Goal: Information Seeking & Learning: Learn about a topic

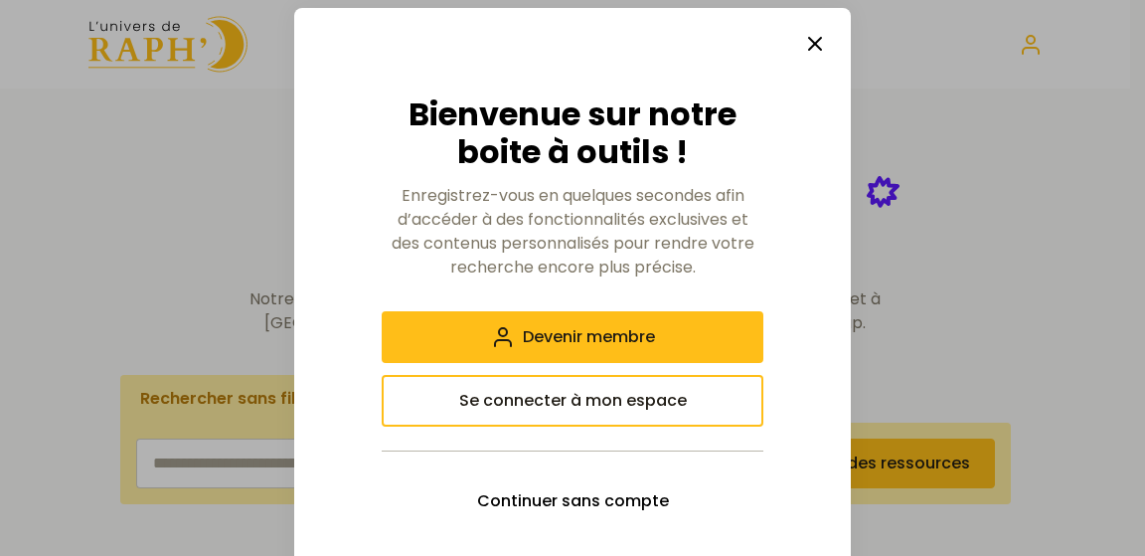
click at [823, 41] on button "button" at bounding box center [815, 44] width 40 height 40
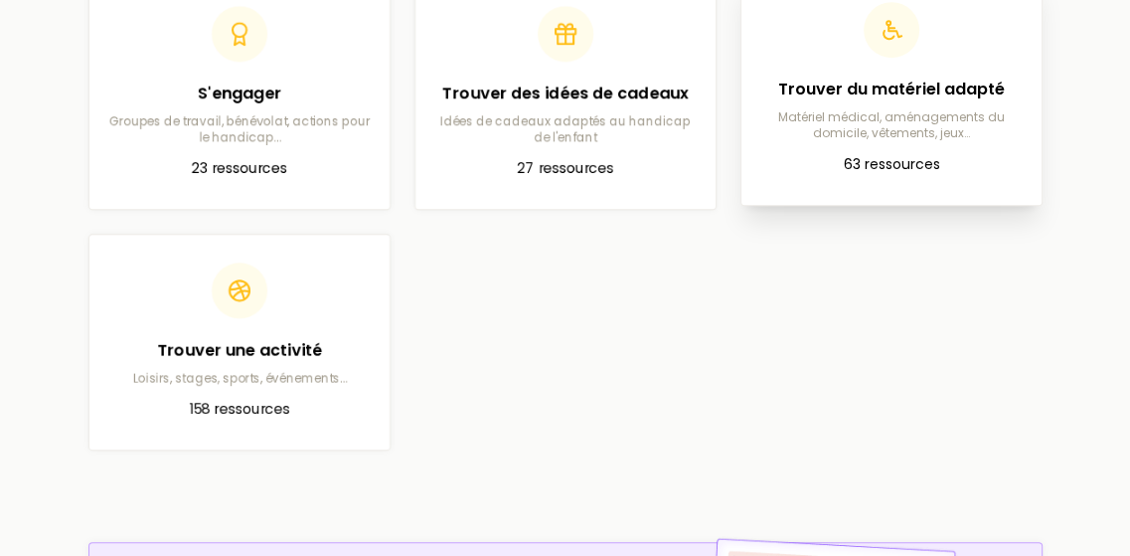
scroll to position [1193, 0]
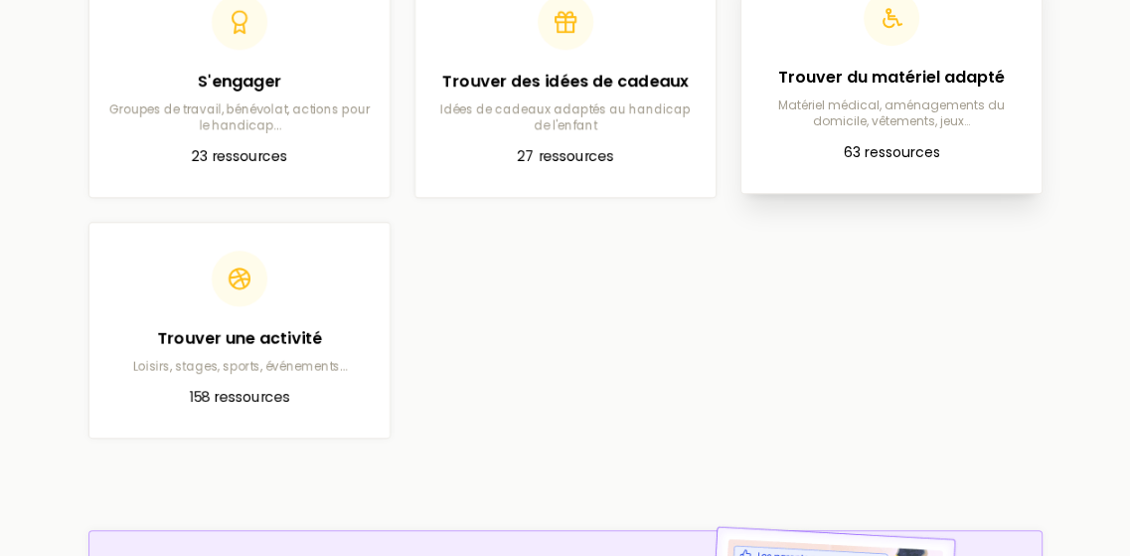
click at [847, 122] on p "Matériel médical, aménagements du domicile, vêtements, jeux…" at bounding box center [891, 113] width 268 height 32
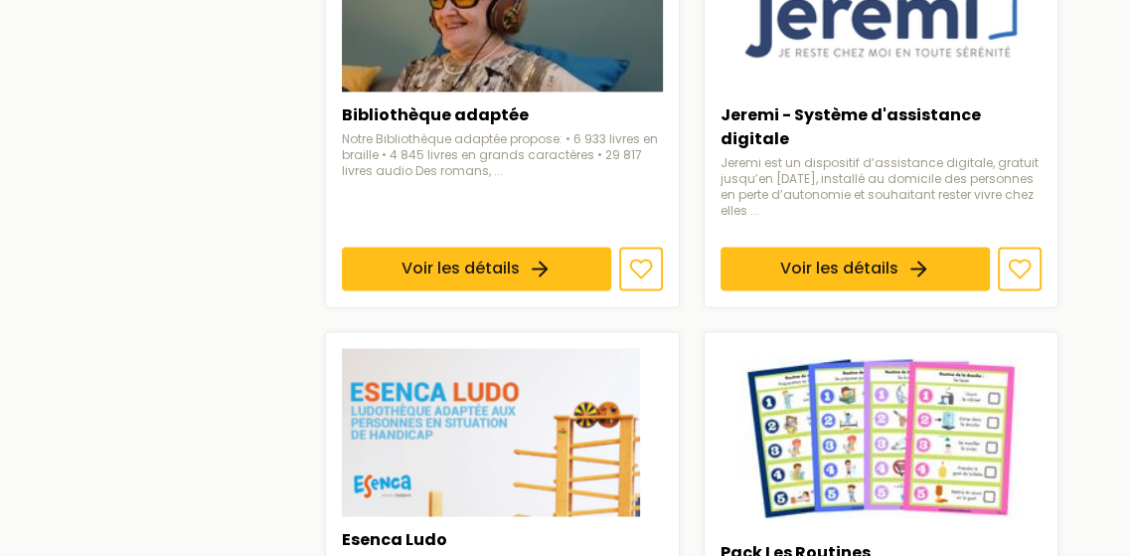
scroll to position [1789, 0]
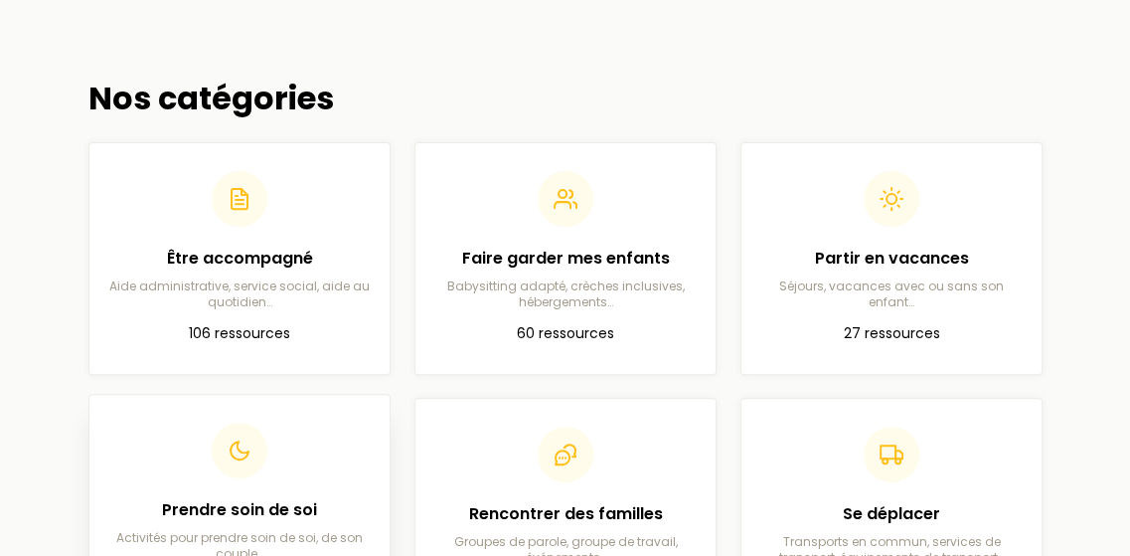
scroll to position [497, 0]
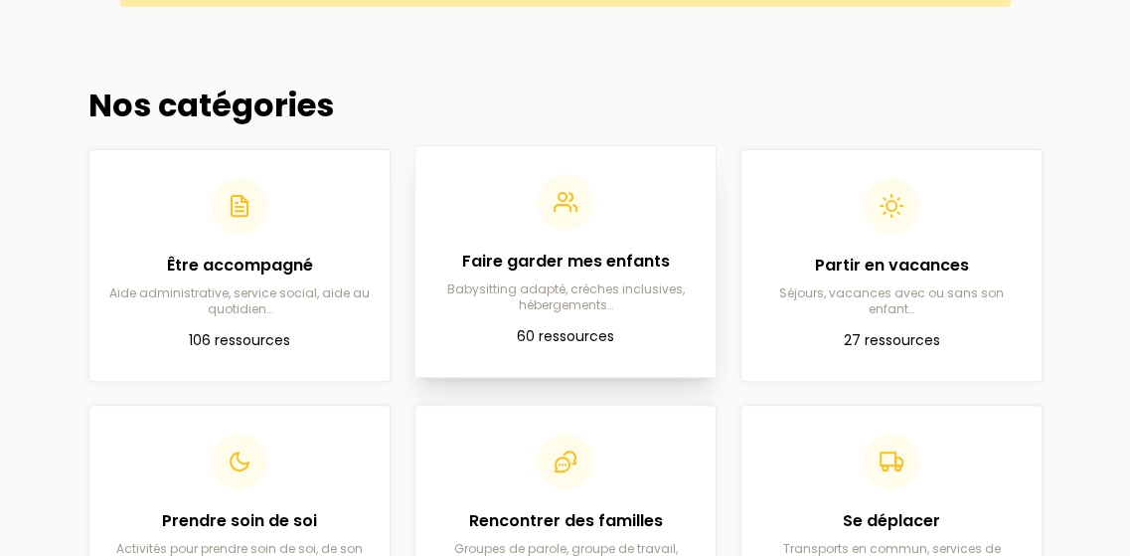
click at [534, 277] on div "Faire garder mes enfants Babysitting adapté, crèches inclusives, hébergements…" at bounding box center [565, 281] width 268 height 64
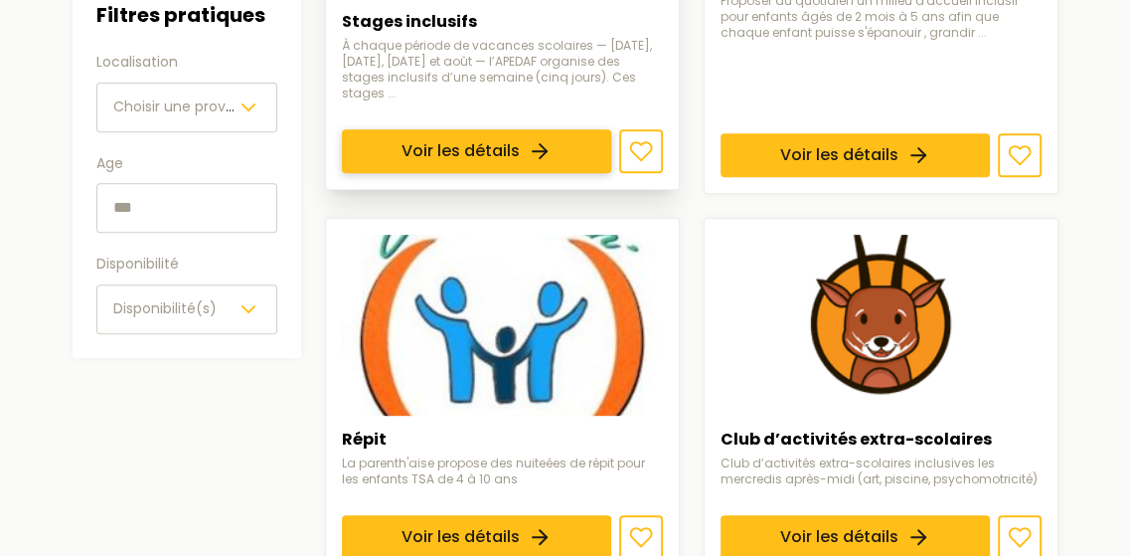
scroll to position [696, 0]
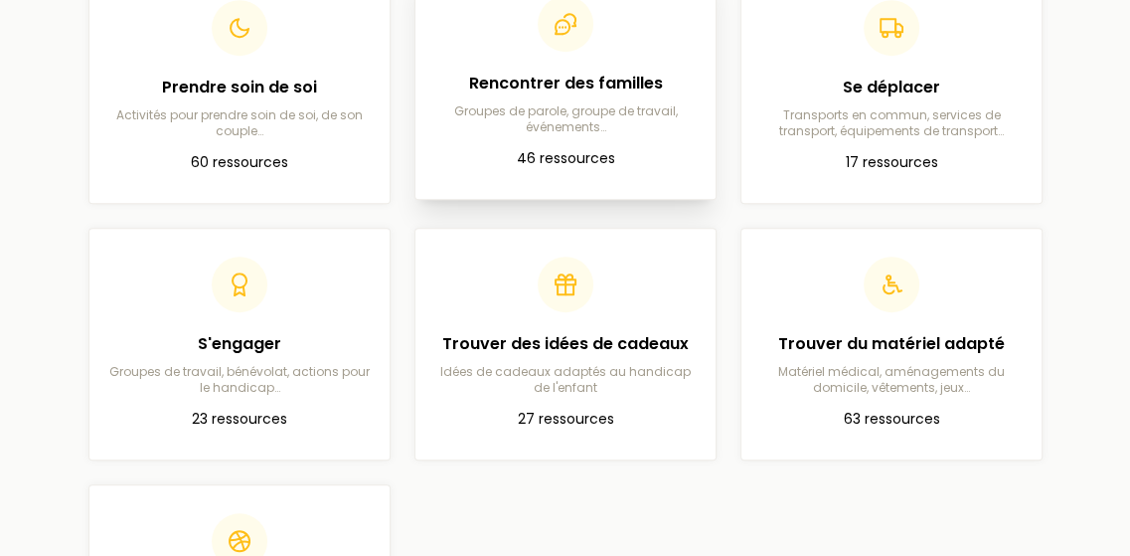
scroll to position [994, 0]
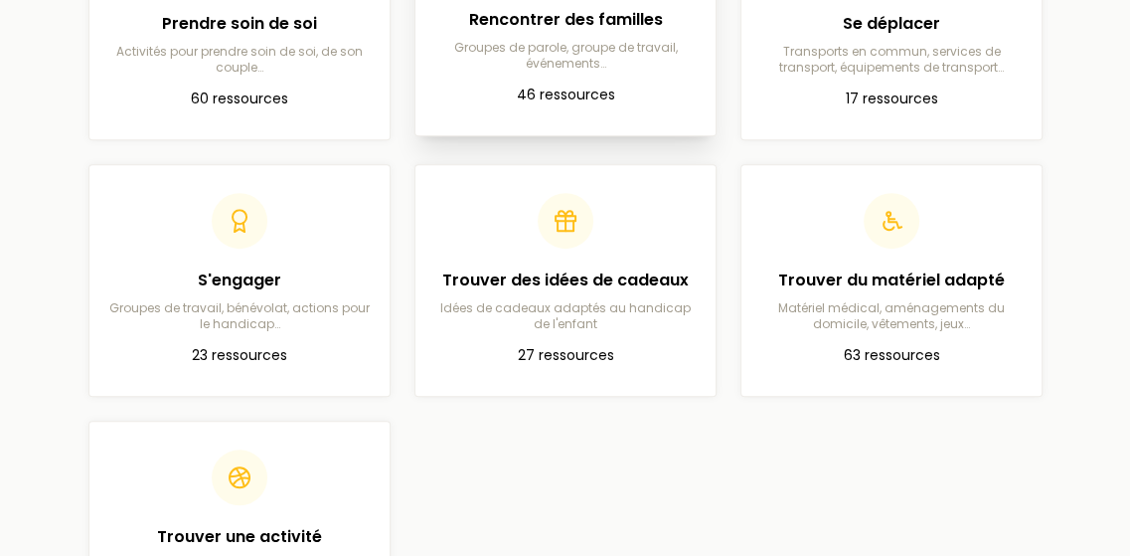
click at [577, 101] on p "46 ressources" at bounding box center [565, 95] width 268 height 24
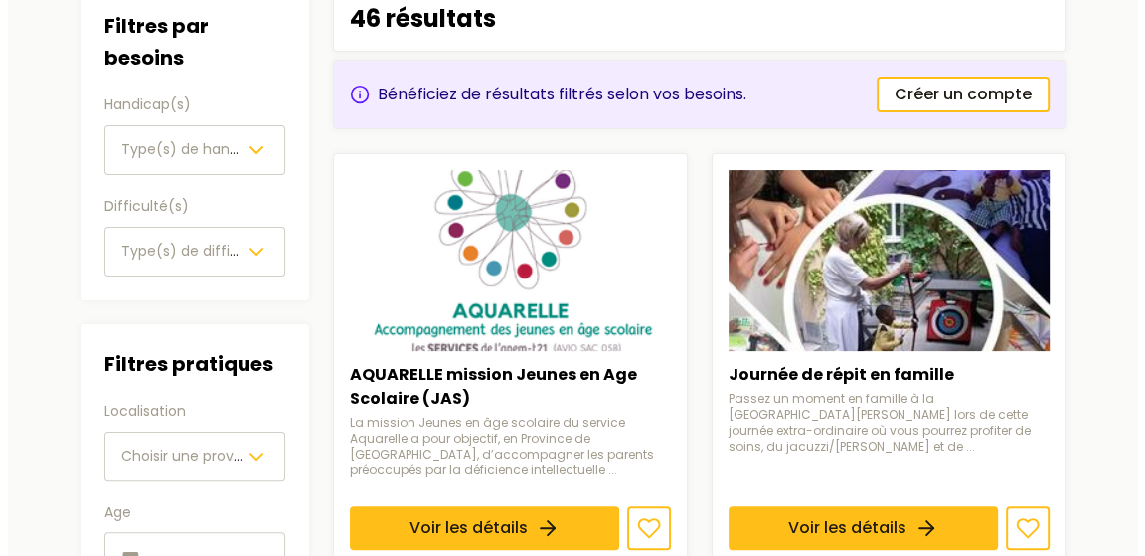
scroll to position [298, 0]
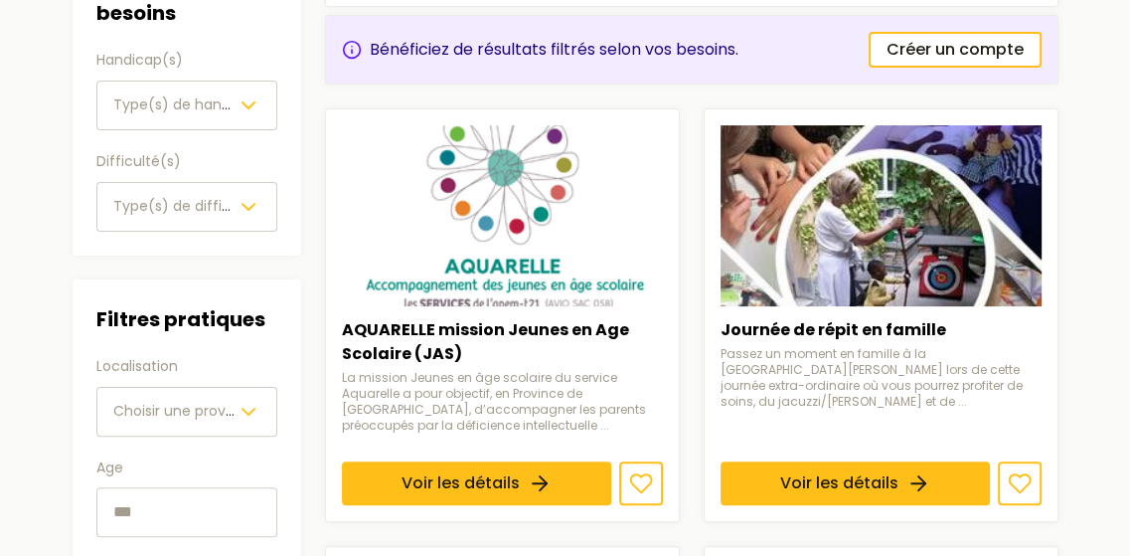
click at [153, 105] on span "Type(s) de handicap(s)" at bounding box center [197, 104] width 168 height 20
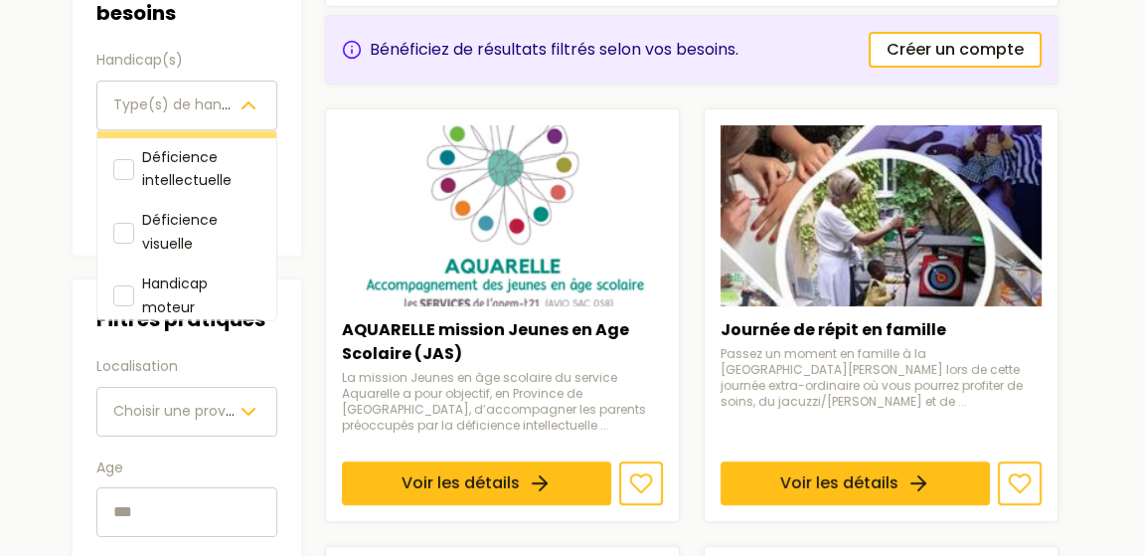
scroll to position [99, 0]
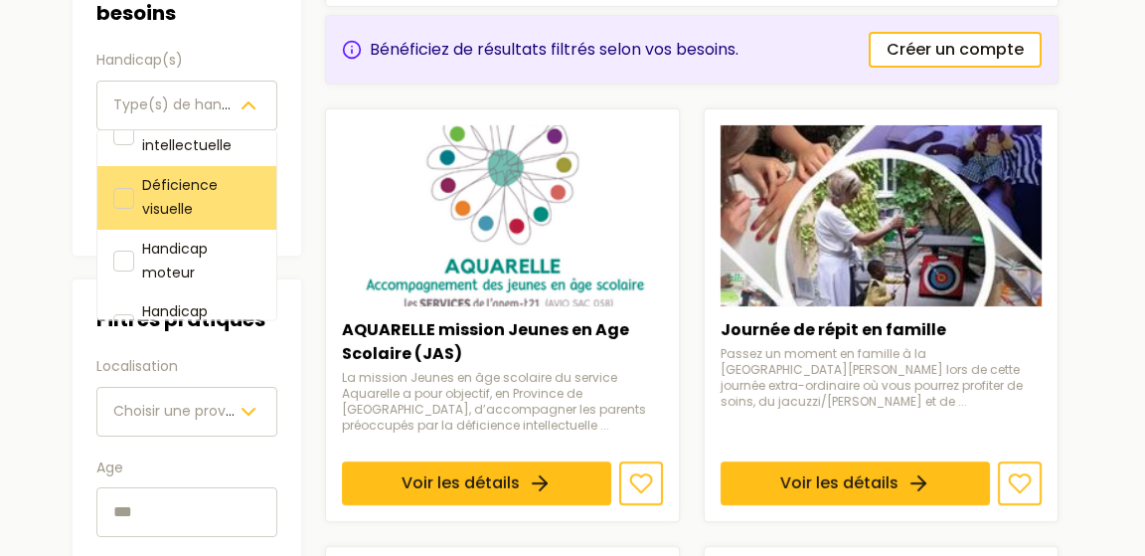
click at [187, 205] on span "Déficience visuelle" at bounding box center [180, 197] width 76 height 44
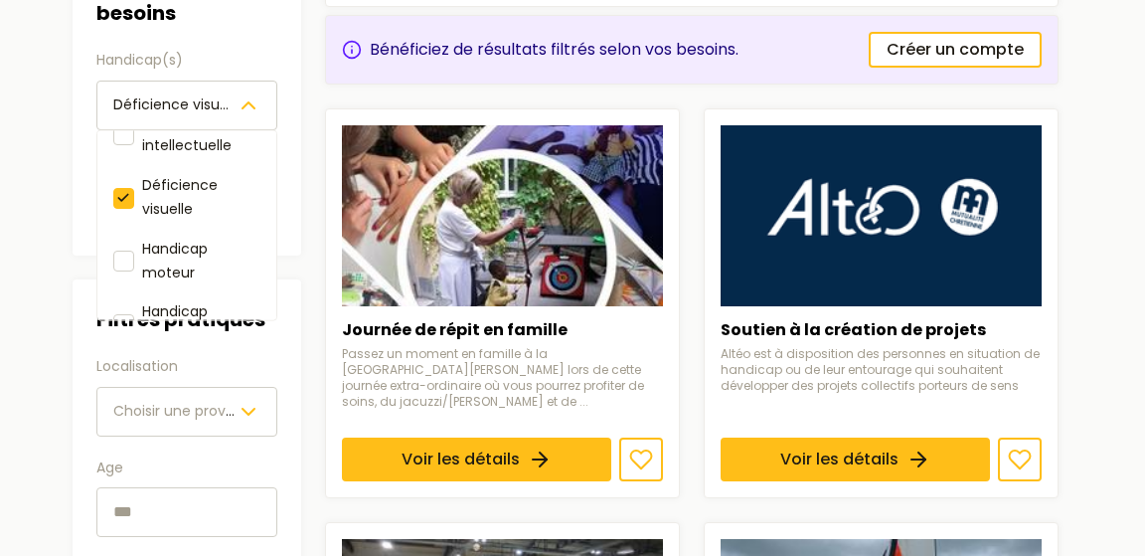
click at [240, 39] on div "Filtres par besoins Handicap(s) Déficience visuelle Déficience auditive Déficie…" at bounding box center [186, 98] width 181 height 266
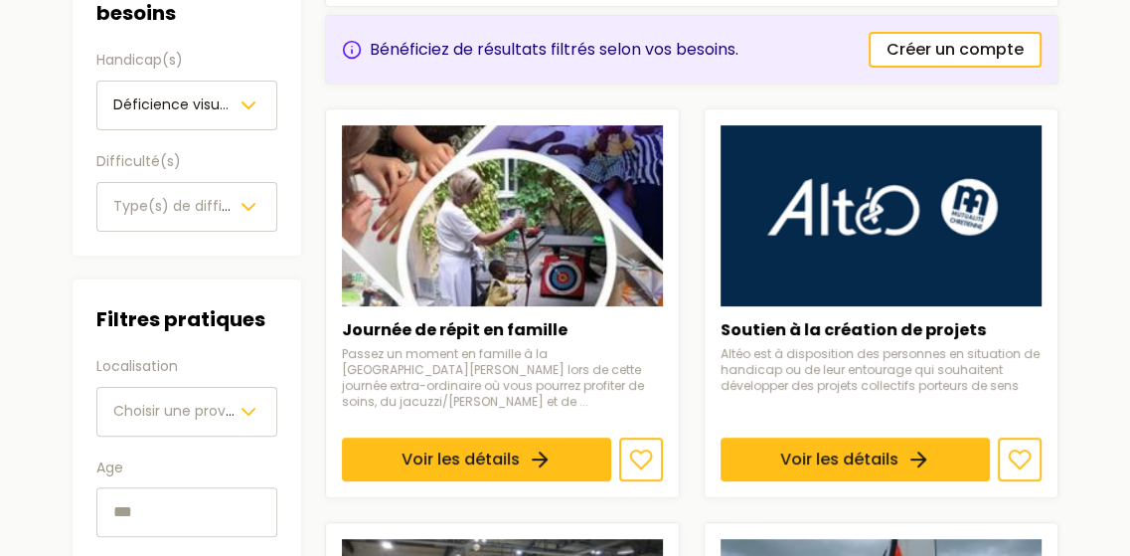
click at [176, 401] on span "Choisir une province" at bounding box center [184, 411] width 142 height 20
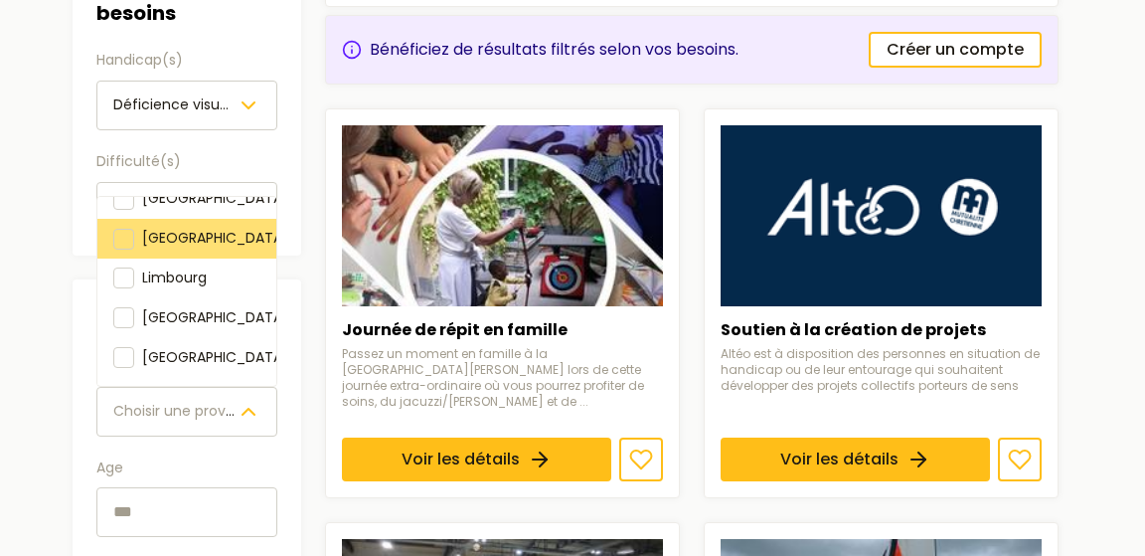
click at [172, 247] on span "[GEOGRAPHIC_DATA]" at bounding box center [215, 238] width 146 height 20
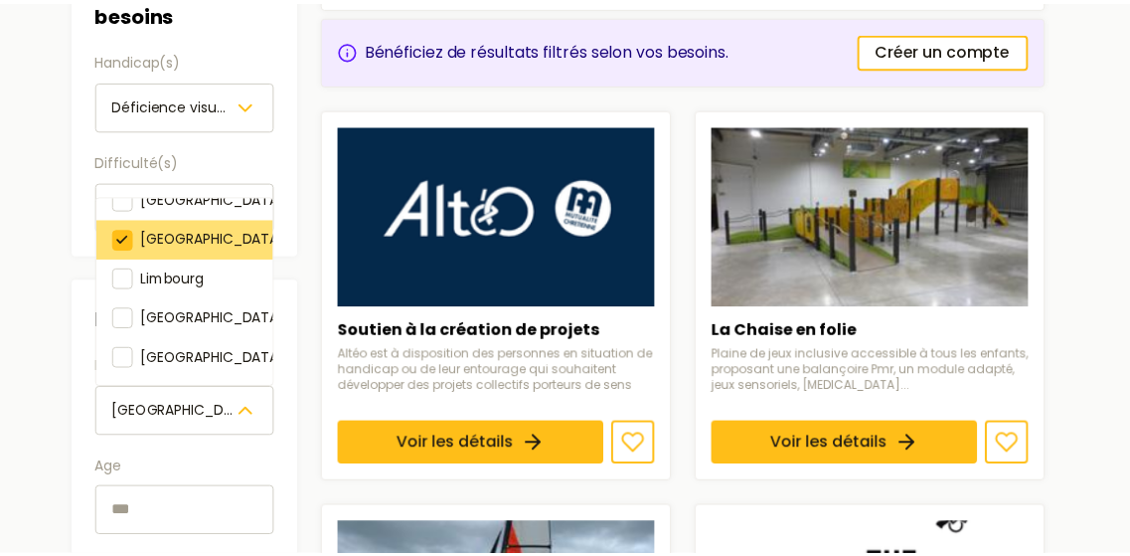
scroll to position [340, 0]
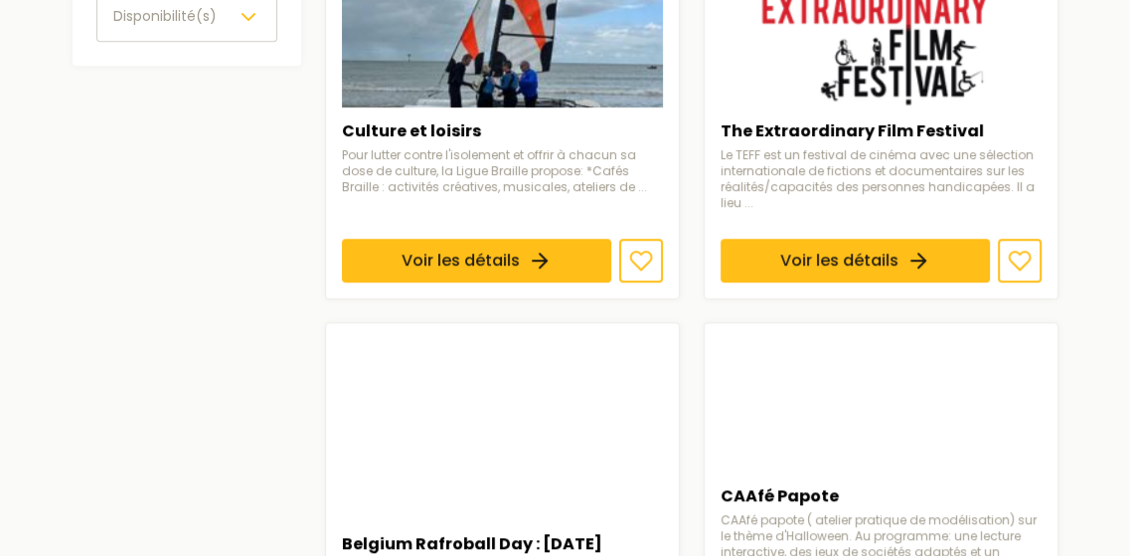
scroll to position [398, 0]
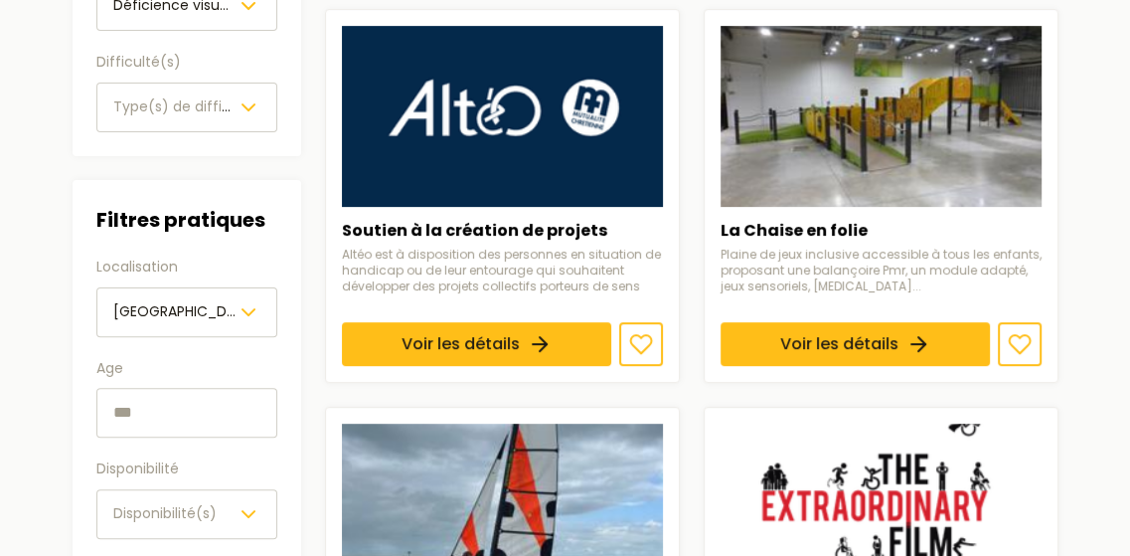
click at [194, 411] on input "text" at bounding box center [186, 413] width 181 height 50
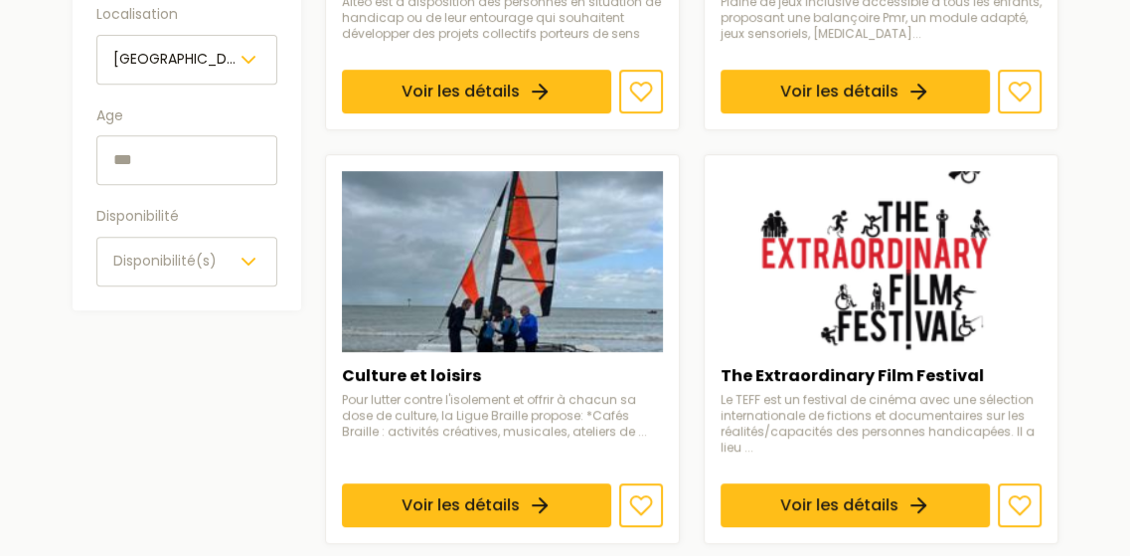
scroll to position [696, 0]
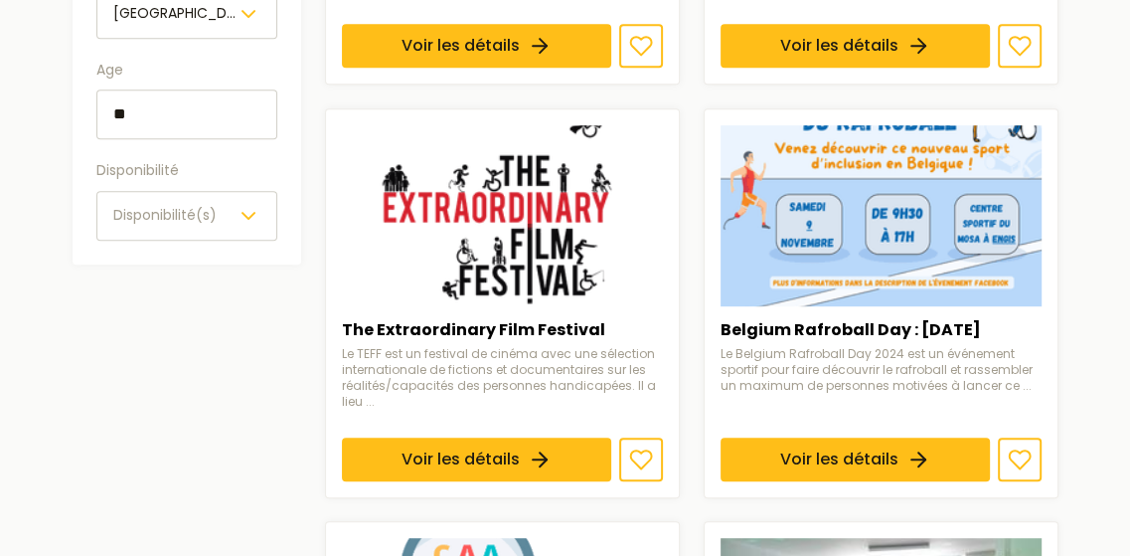
type input "**"
click at [192, 213] on span "Disponibilité(s)" at bounding box center [164, 215] width 103 height 20
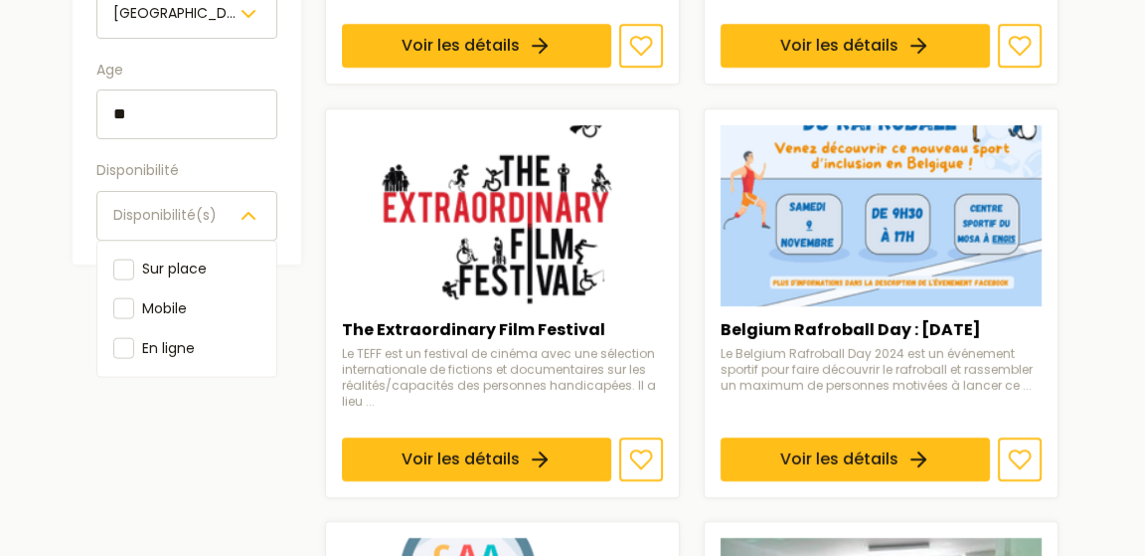
click at [197, 212] on span "Disponibilité(s)" at bounding box center [164, 215] width 103 height 20
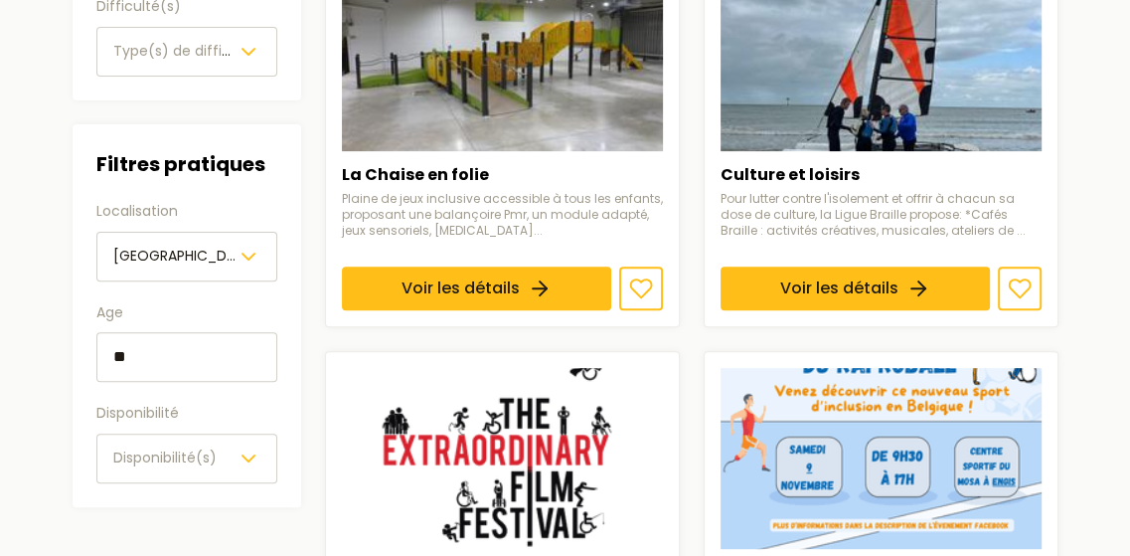
scroll to position [99, 0]
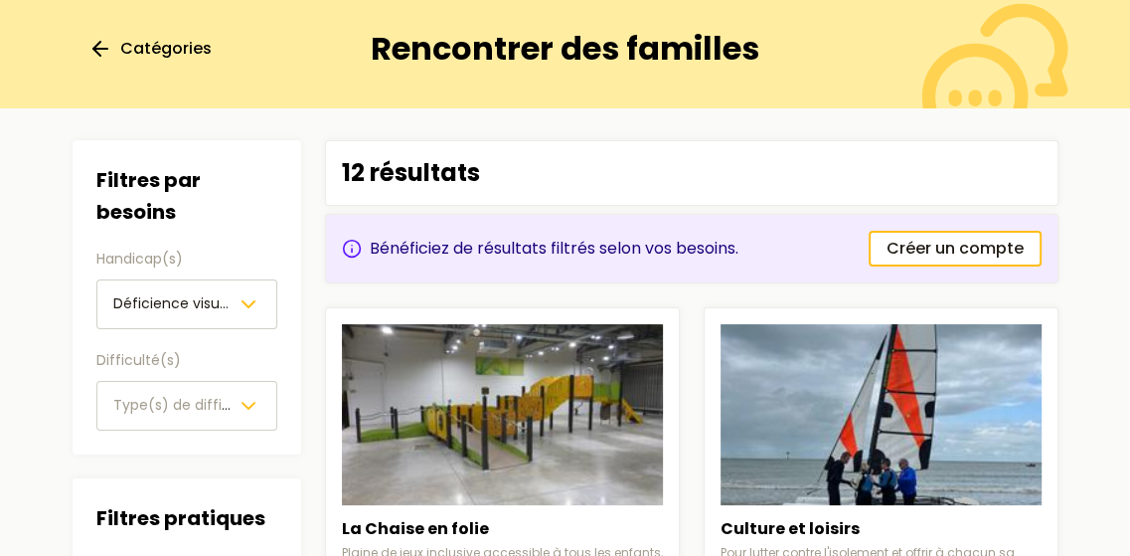
click at [103, 47] on icon at bounding box center [100, 49] width 24 height 24
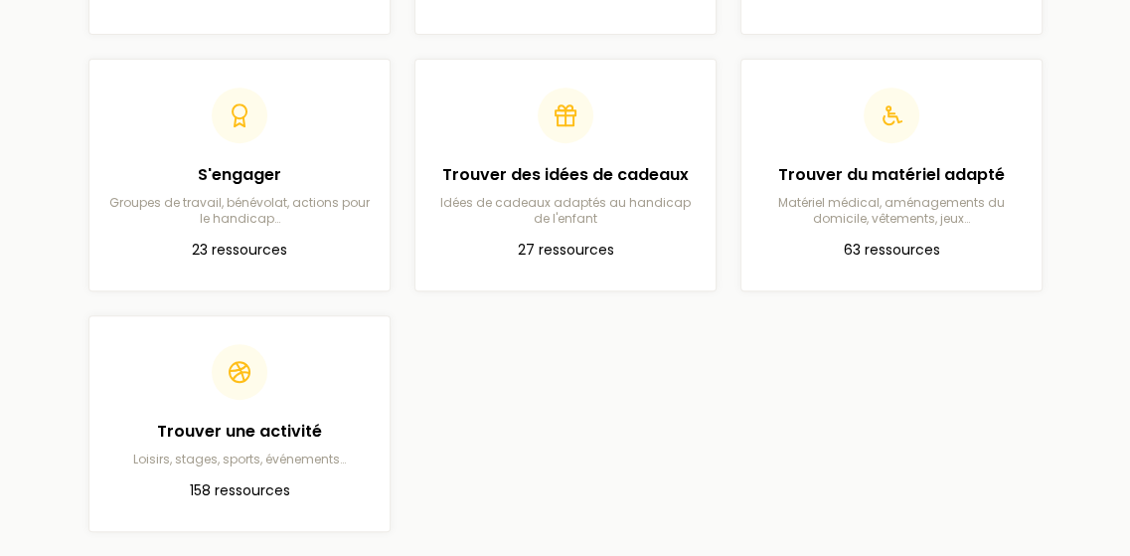
scroll to position [696, 0]
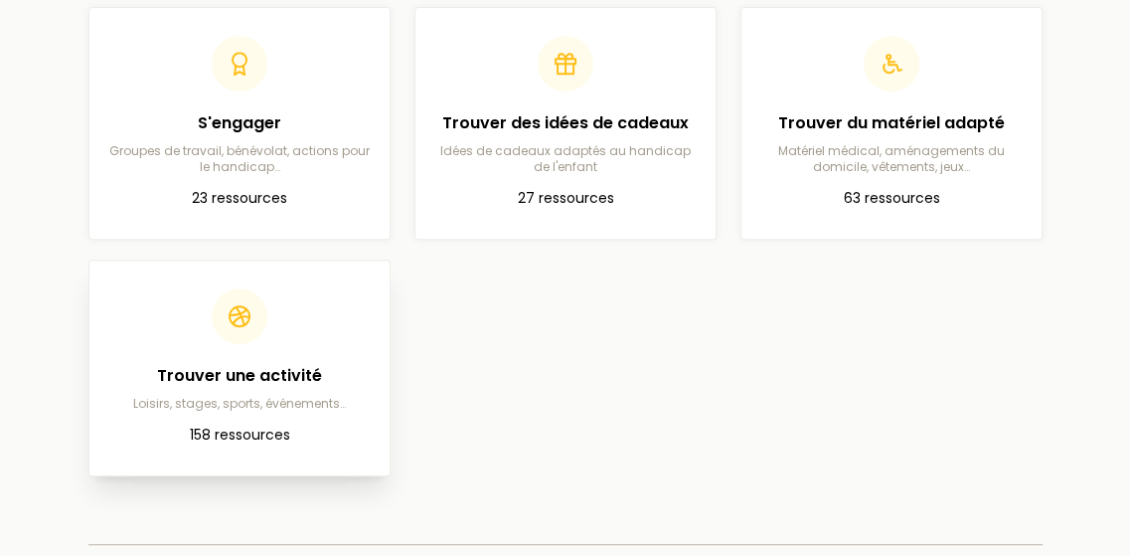
click at [235, 366] on h2 "Trouver une activité" at bounding box center [239, 376] width 268 height 24
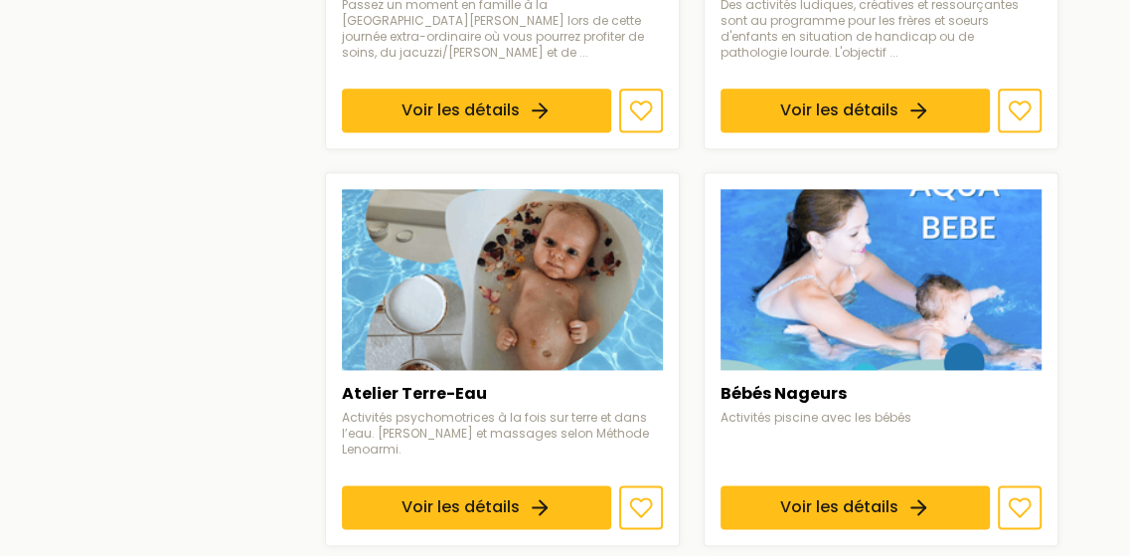
scroll to position [2087, 0]
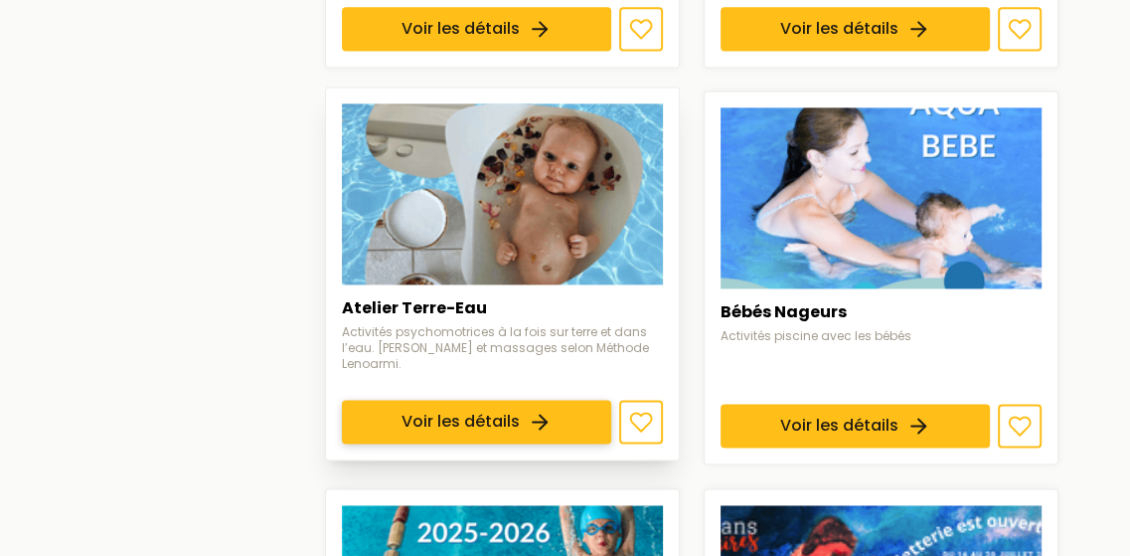
click at [493, 400] on link "Voir les détails" at bounding box center [476, 422] width 269 height 44
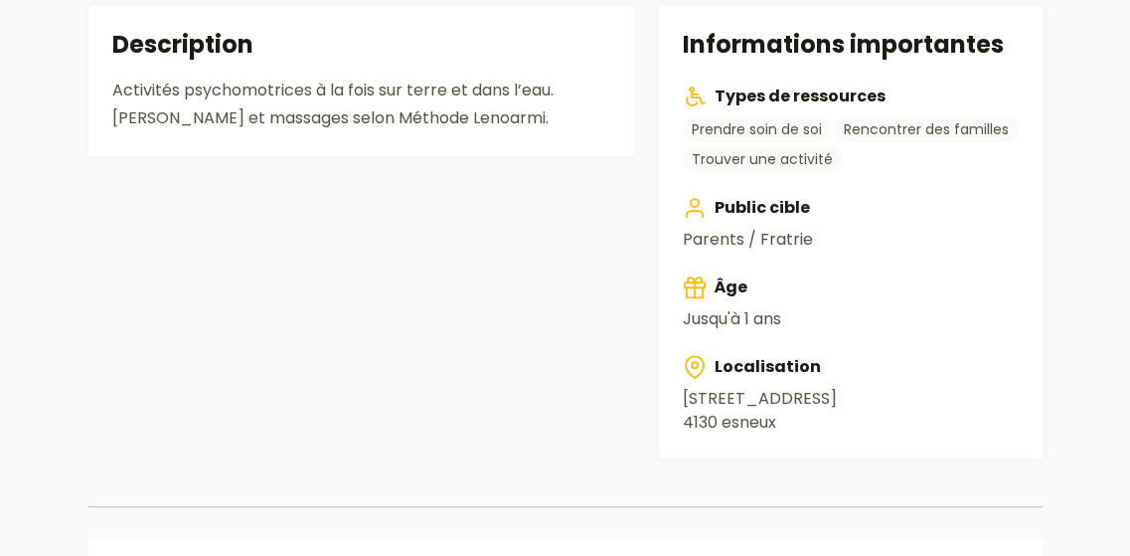
scroll to position [99, 0]
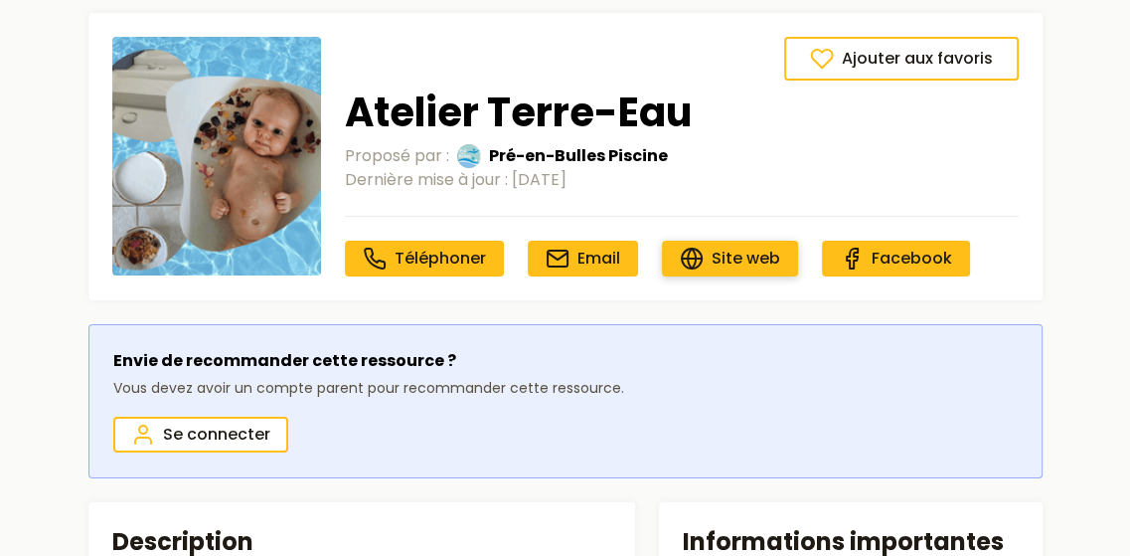
click at [673, 256] on link "Site web" at bounding box center [730, 258] width 136 height 36
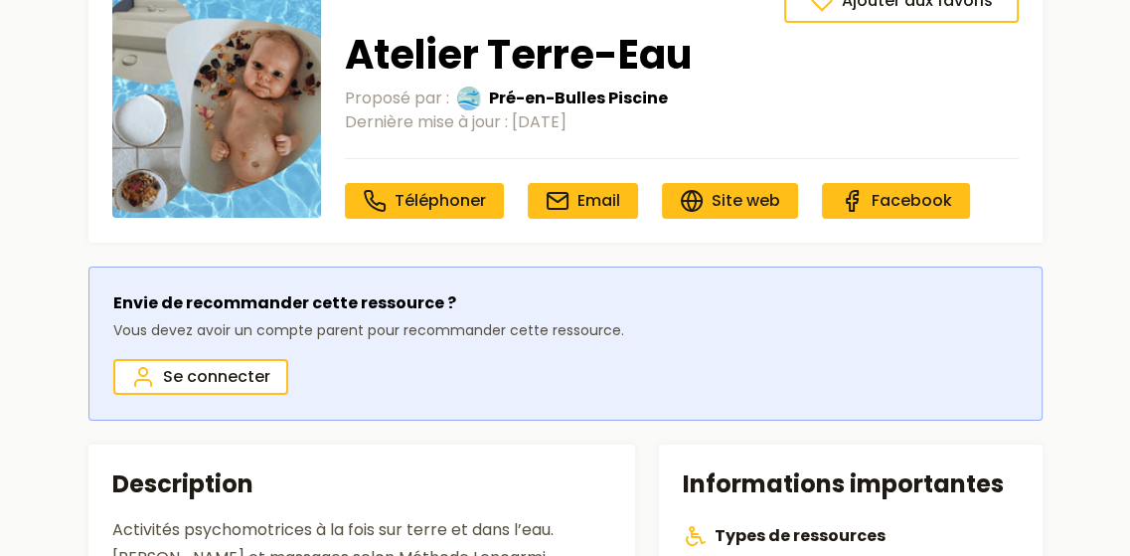
scroll to position [497, 0]
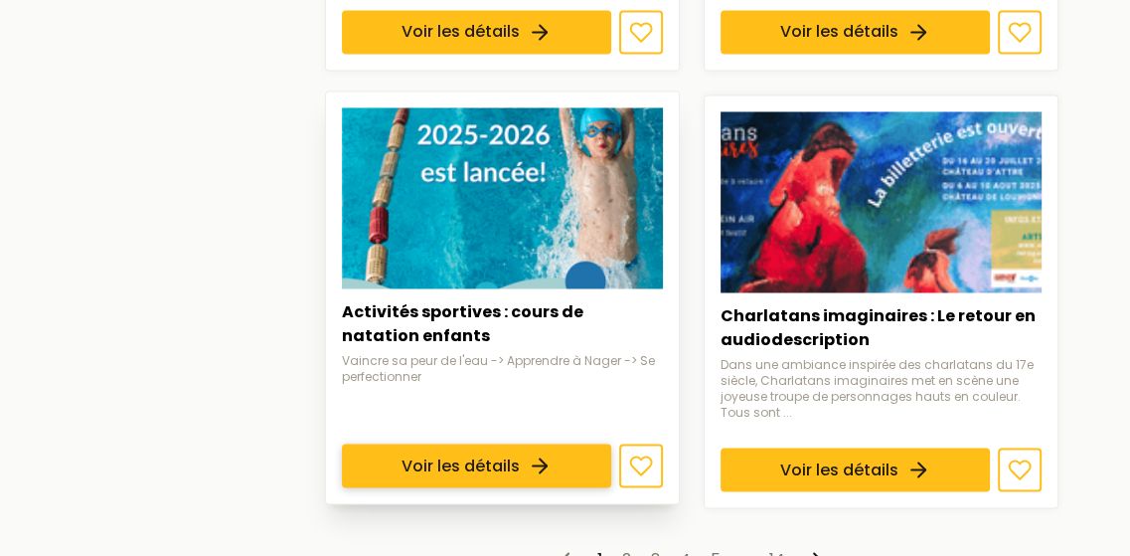
scroll to position [2485, 0]
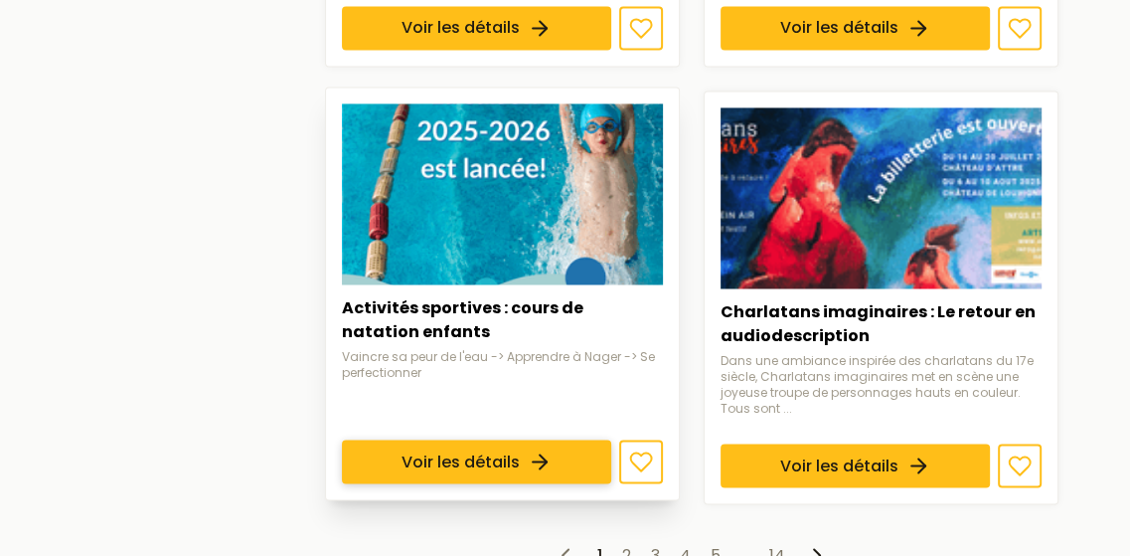
click at [425, 438] on link "Voir les détails" at bounding box center [476, 460] width 269 height 44
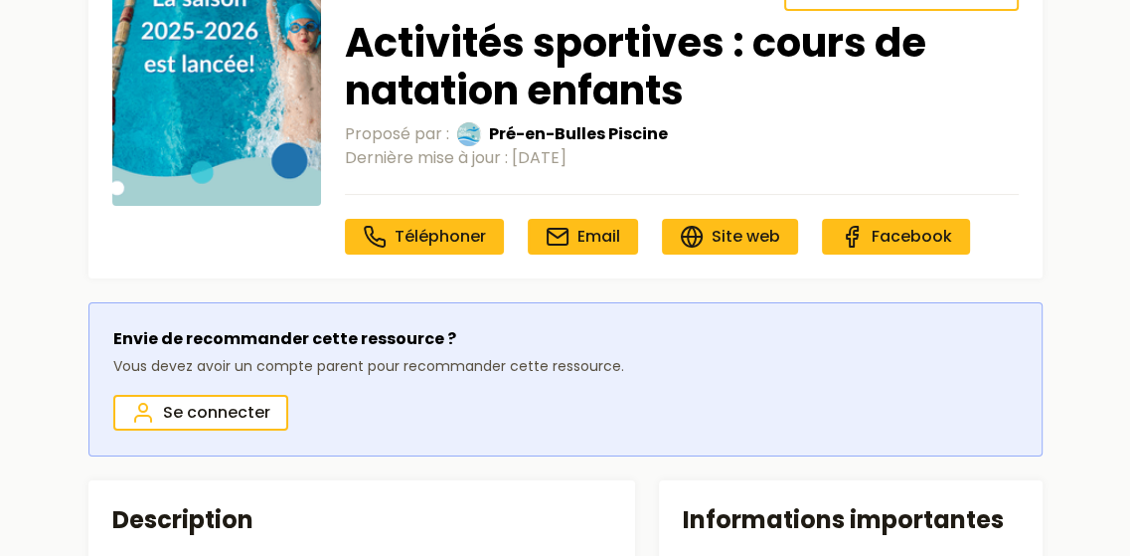
scroll to position [199, 0]
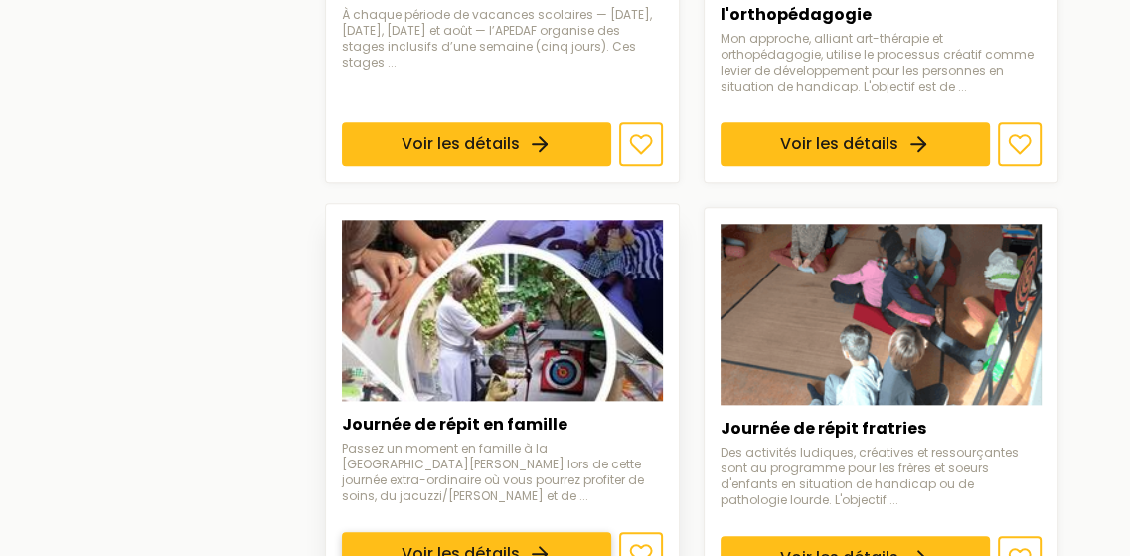
scroll to position [1590, 0]
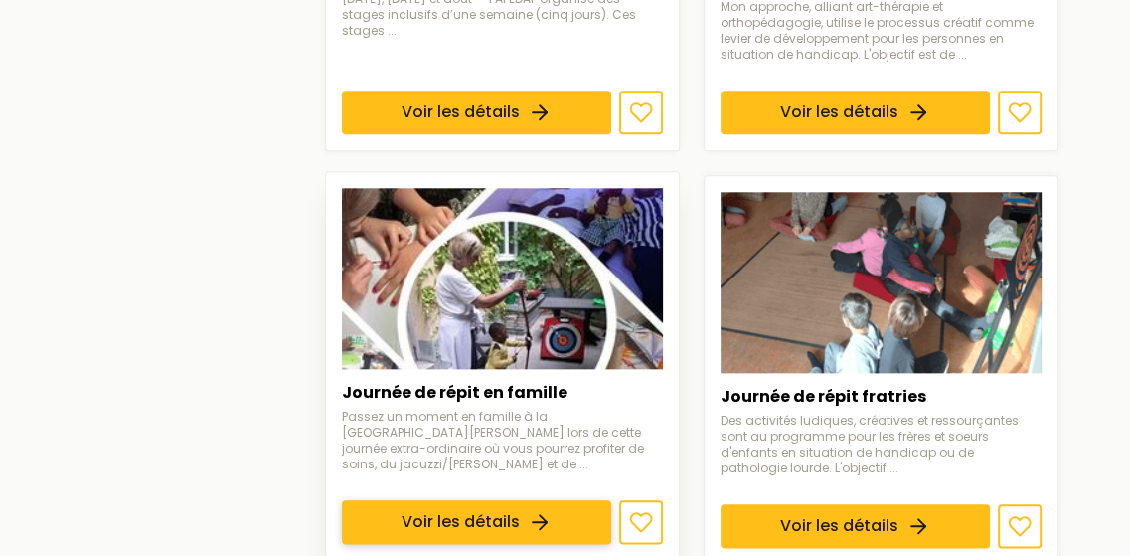
click at [439, 499] on link "Voir les détails" at bounding box center [476, 521] width 269 height 44
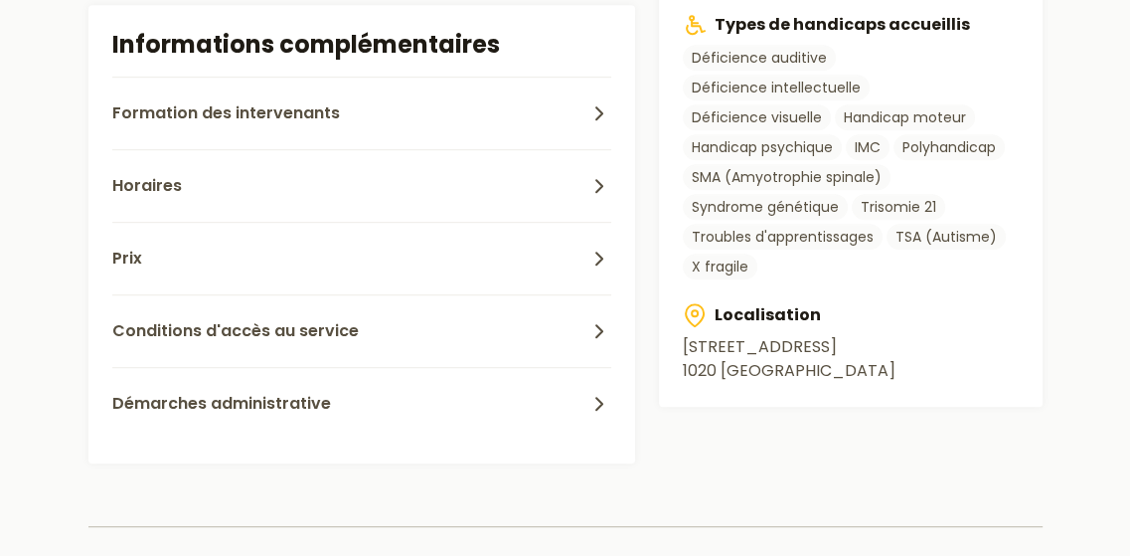
scroll to position [894, 0]
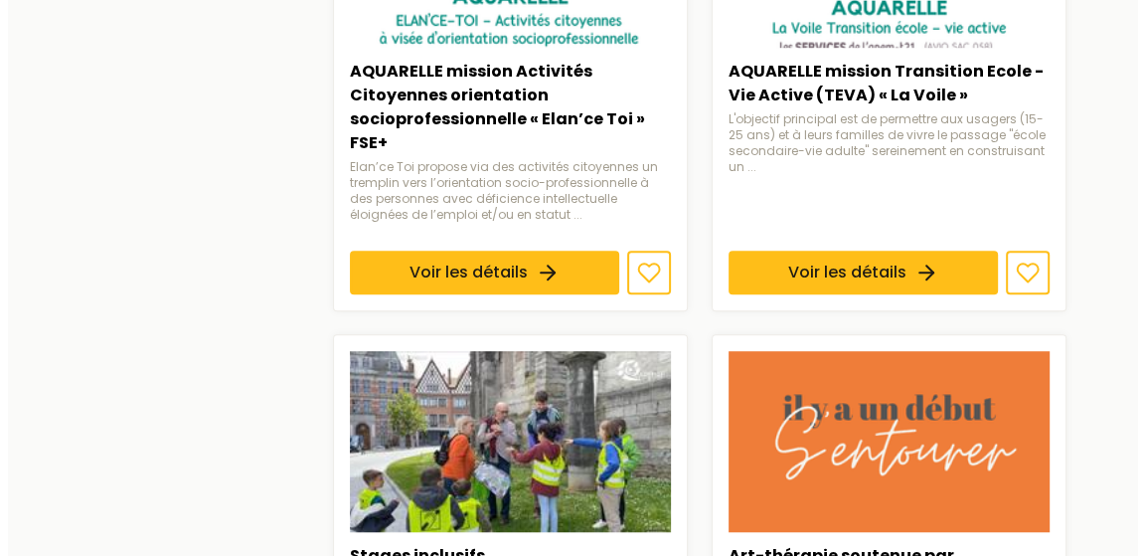
scroll to position [298, 0]
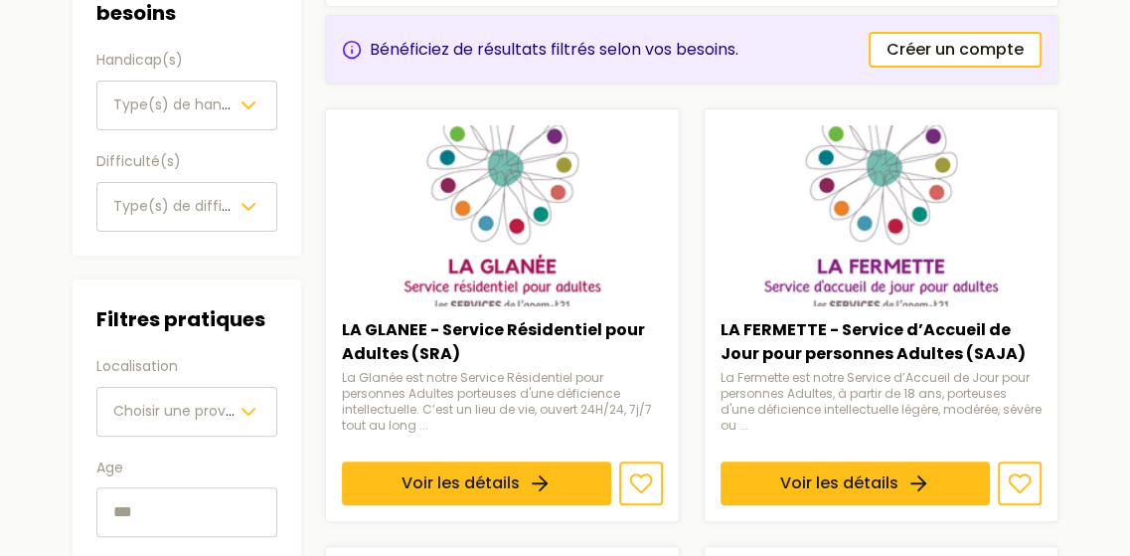
click at [142, 416] on span "Choisir une province" at bounding box center [184, 411] width 142 height 20
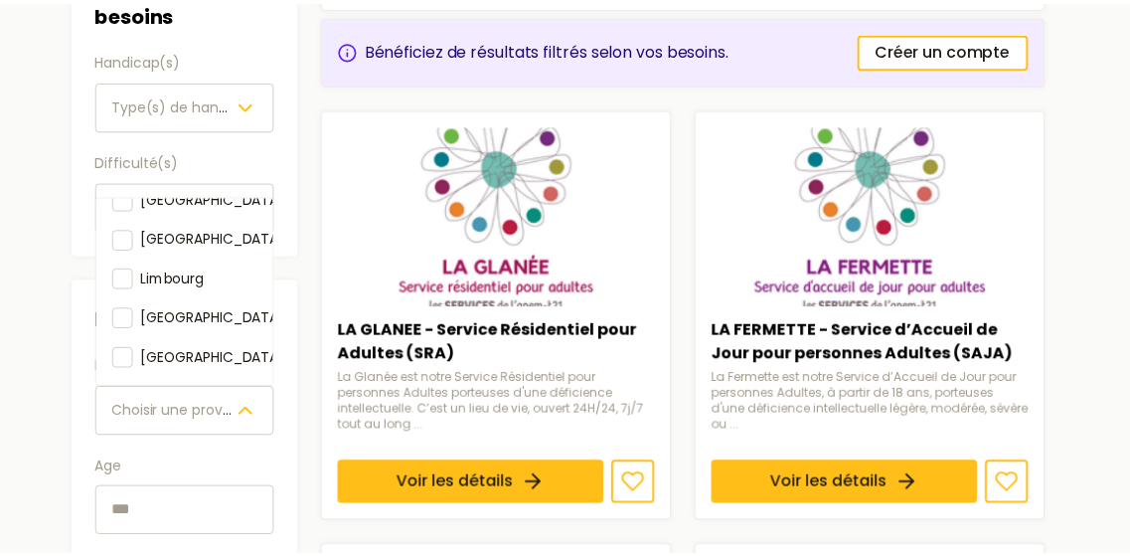
scroll to position [340, 0]
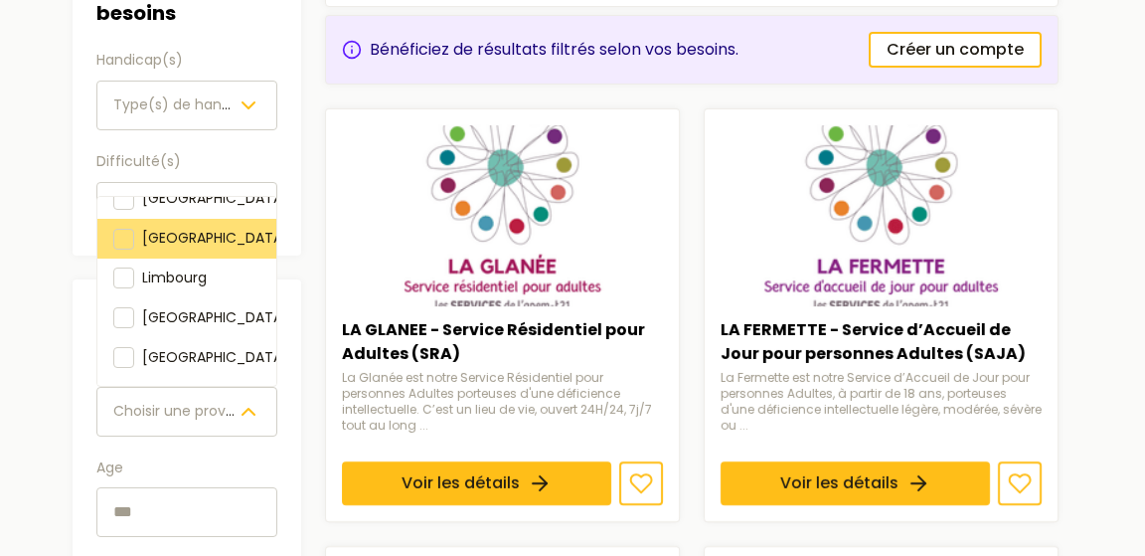
click at [170, 254] on div "[GEOGRAPHIC_DATA]" at bounding box center [186, 239] width 179 height 40
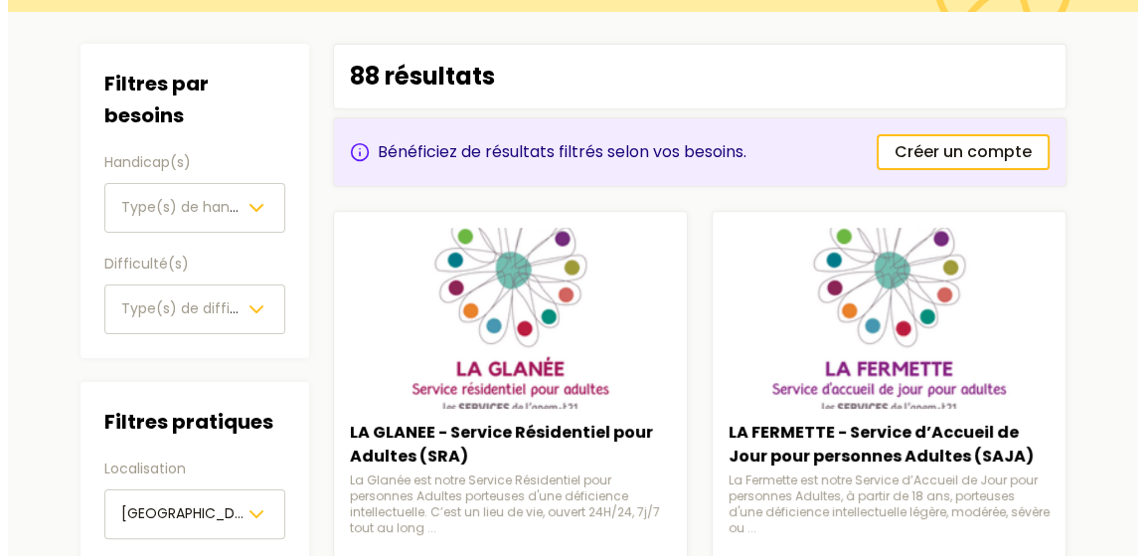
scroll to position [199, 0]
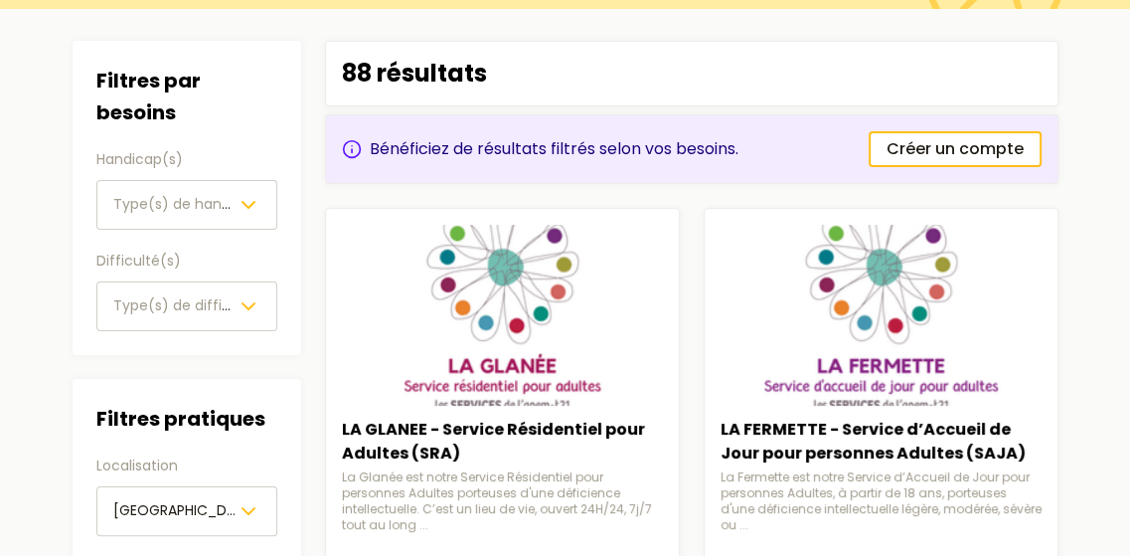
click at [153, 212] on span "Type(s) de handicap(s)" at bounding box center [197, 204] width 168 height 20
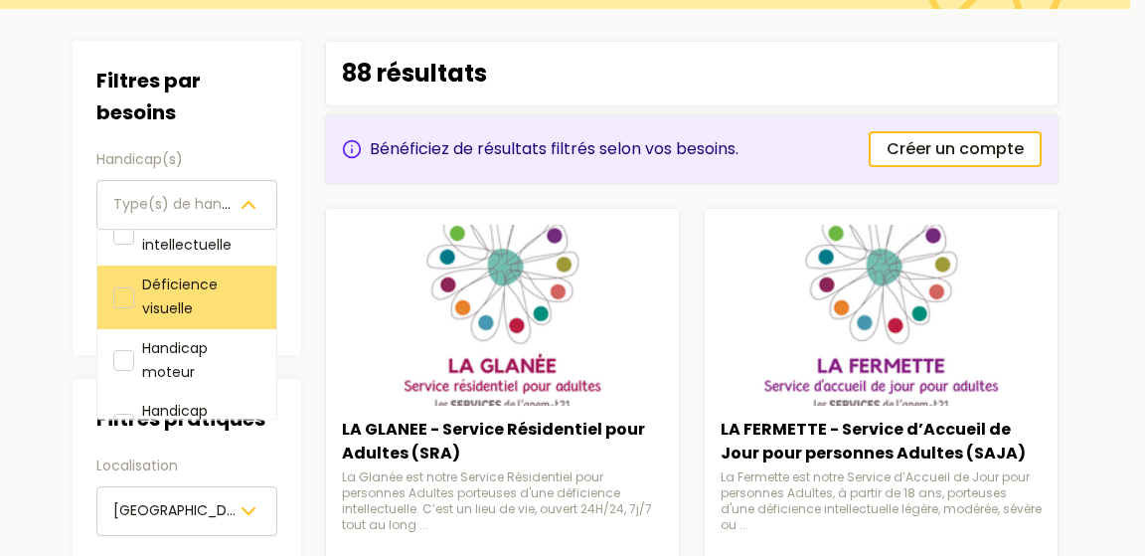
click at [191, 277] on span "Déficience visuelle" at bounding box center [180, 296] width 76 height 44
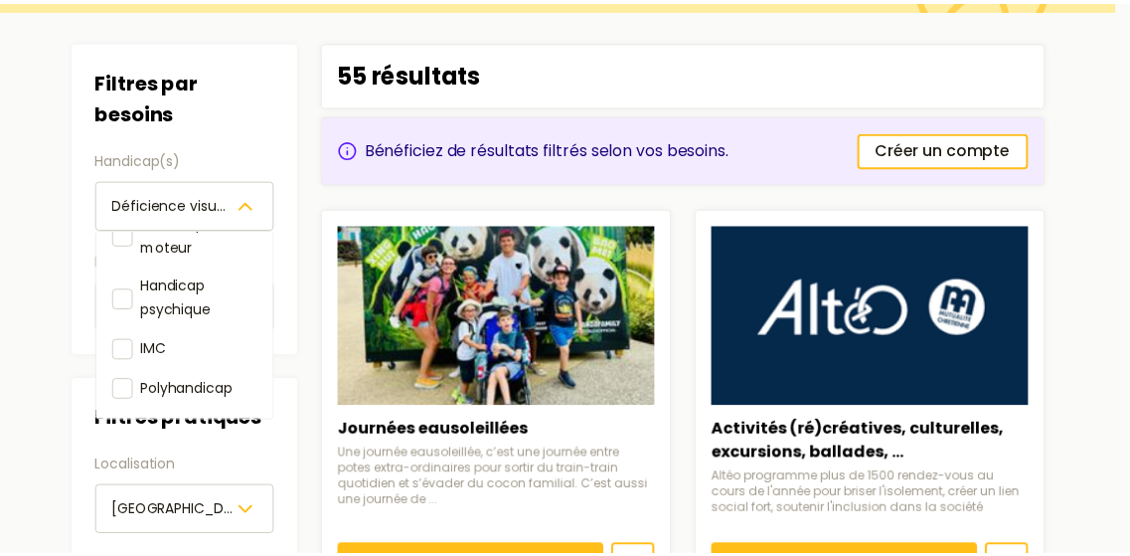
scroll to position [497, 0]
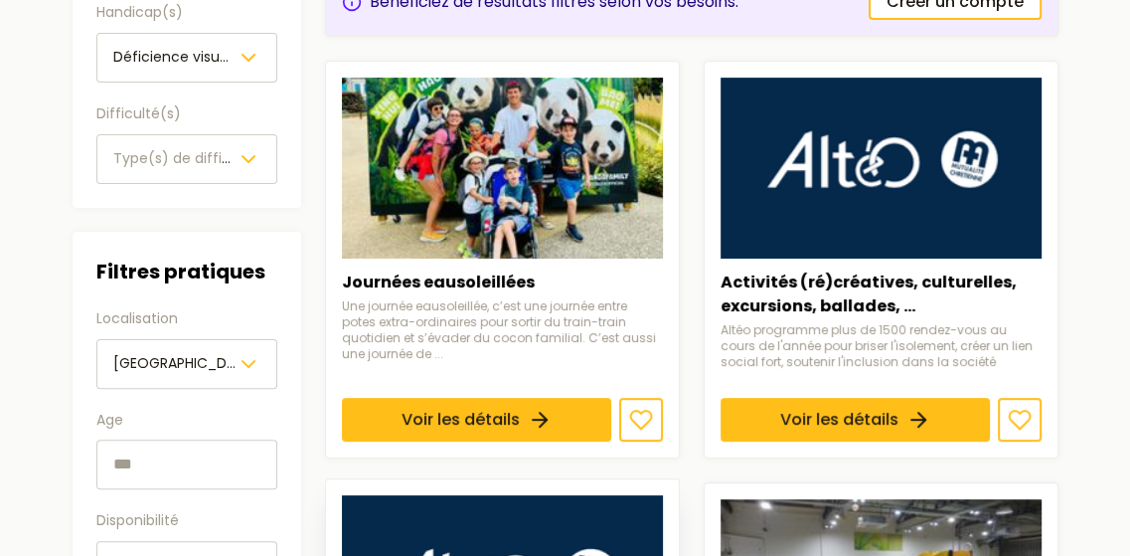
scroll to position [398, 0]
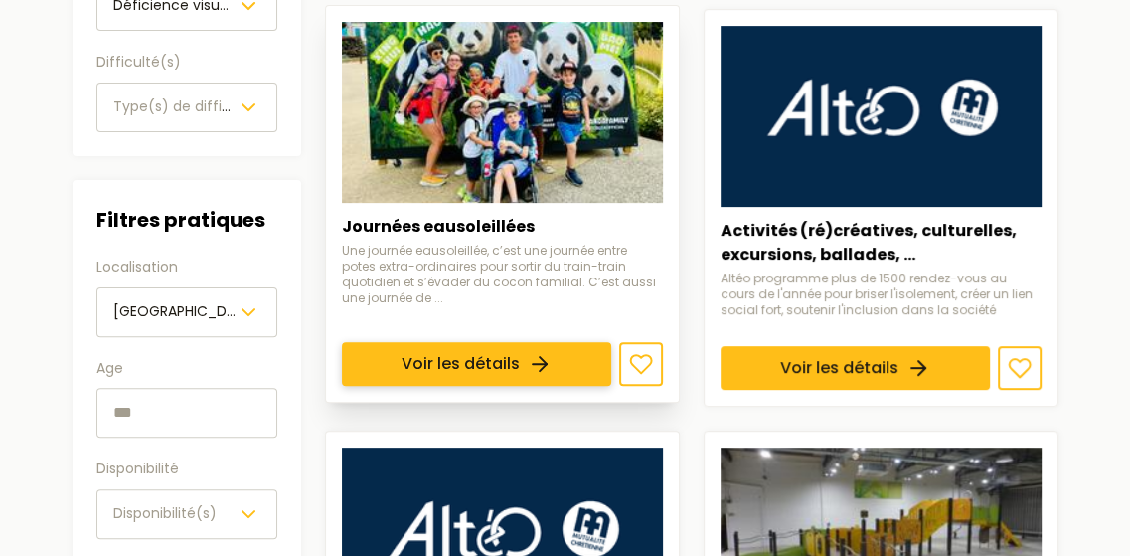
click at [539, 342] on link "Voir les détails" at bounding box center [476, 364] width 269 height 44
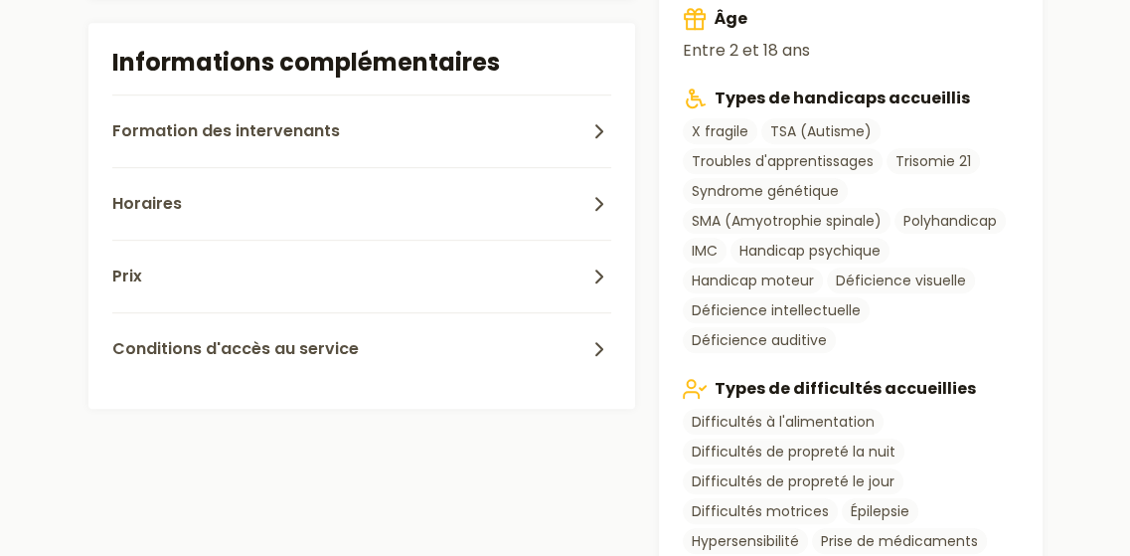
scroll to position [894, 0]
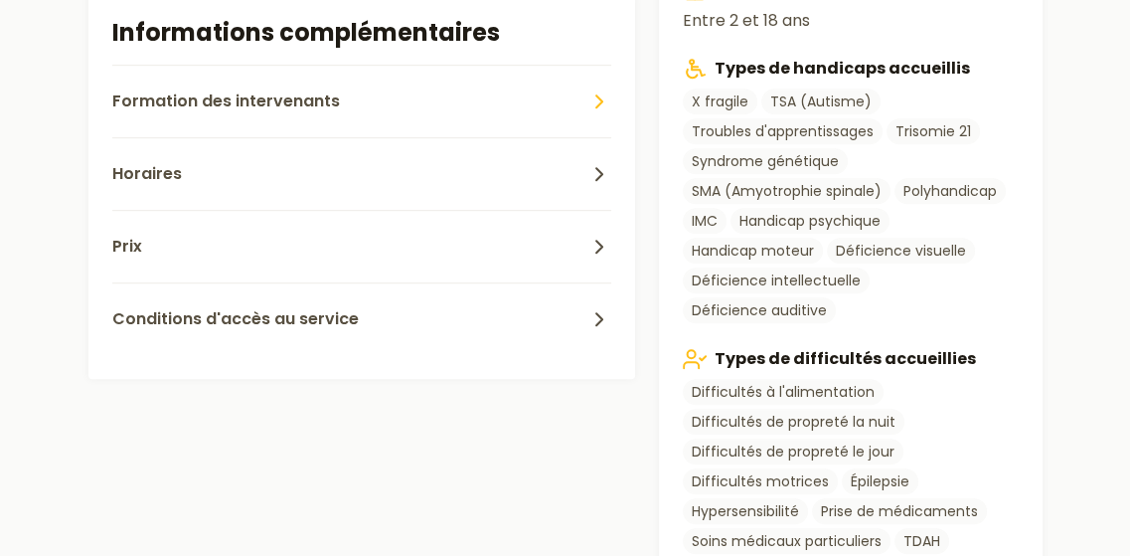
click at [359, 107] on button "Formation des intervenants" at bounding box center [361, 101] width 499 height 73
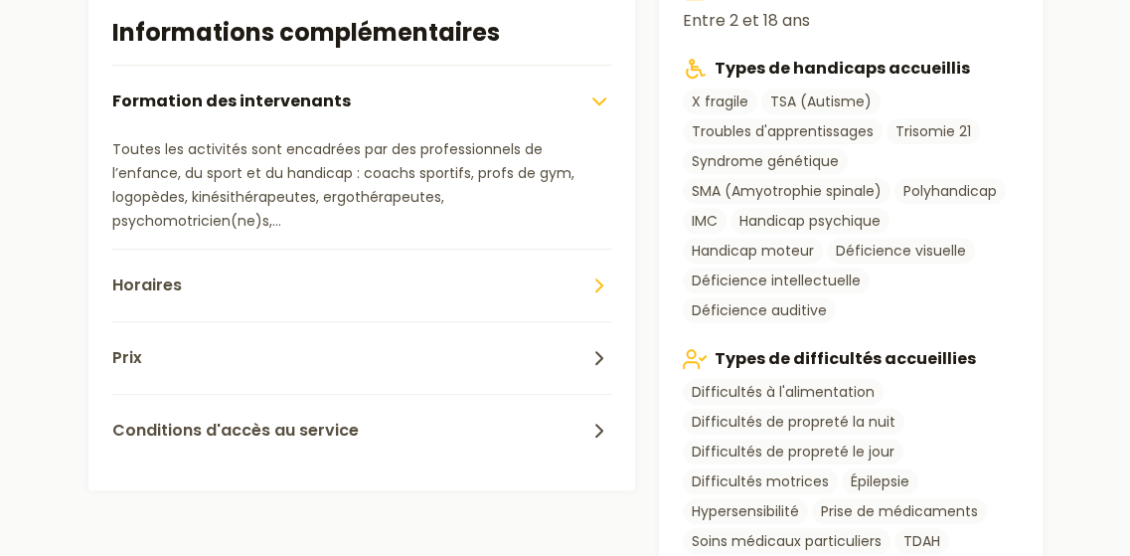
click at [304, 248] on button "Horaires" at bounding box center [361, 284] width 499 height 73
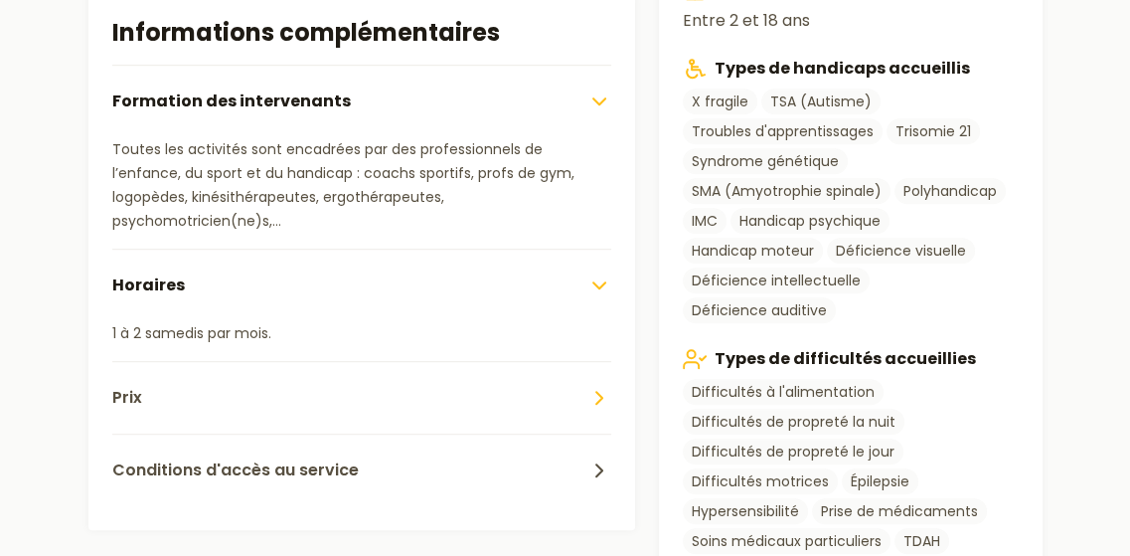
click at [244, 379] on button "Prix" at bounding box center [361, 397] width 499 height 73
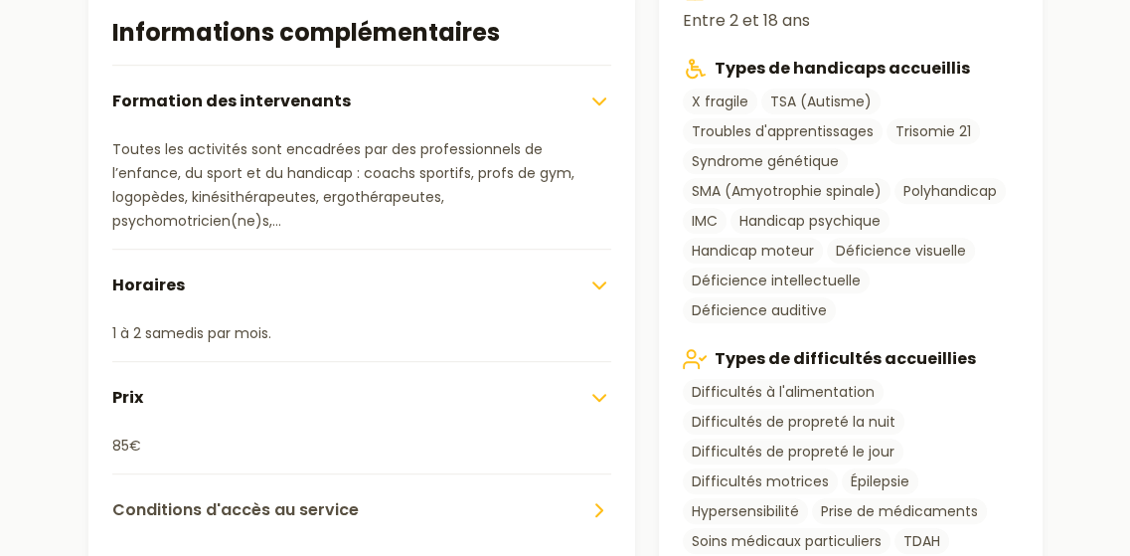
click at [239, 498] on span "Conditions d'accès au service" at bounding box center [235, 510] width 246 height 24
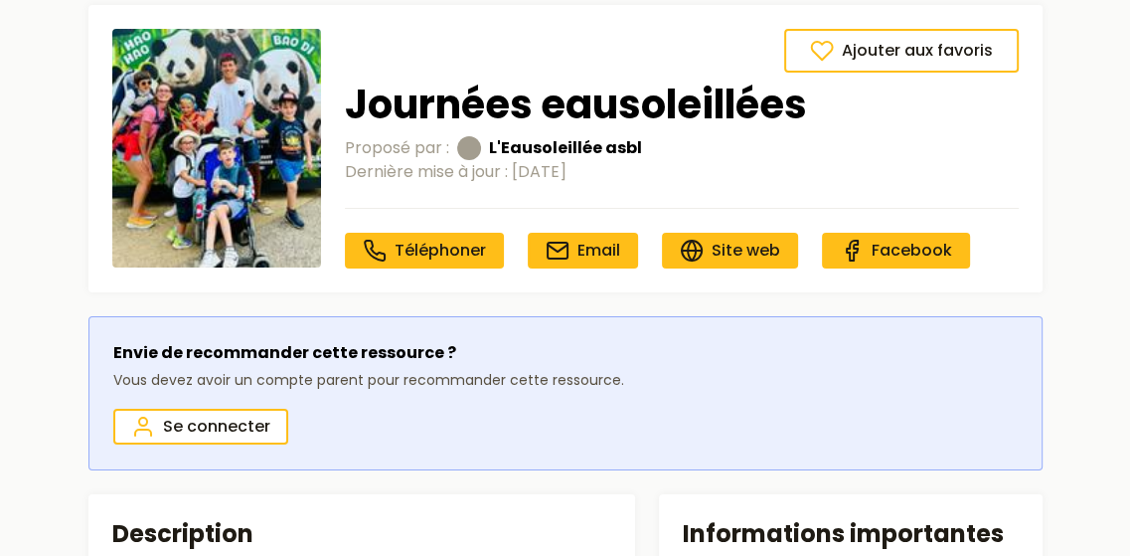
scroll to position [0, 0]
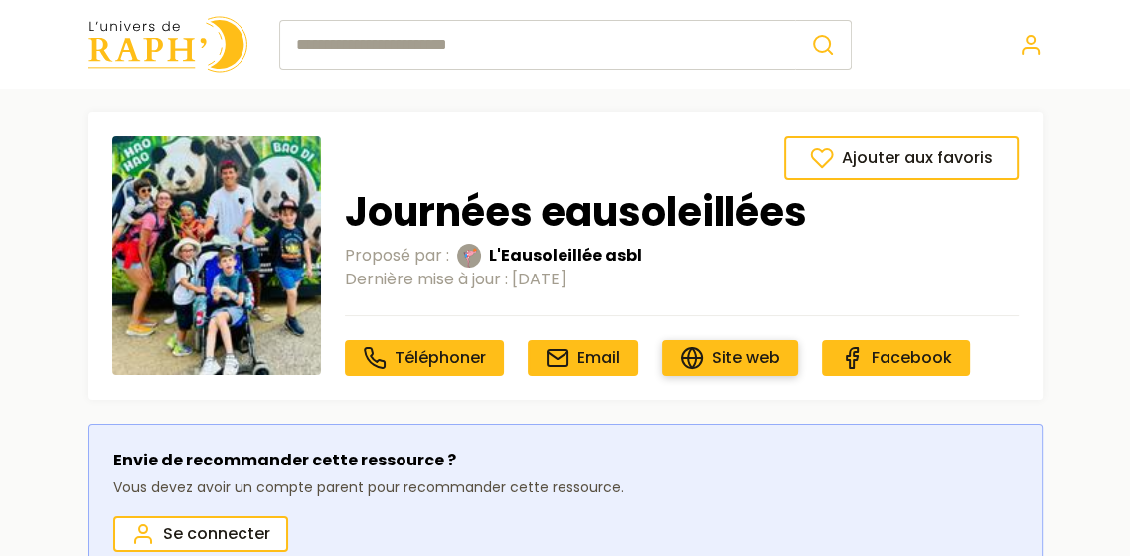
click at [761, 346] on span "Site web" at bounding box center [746, 357] width 69 height 23
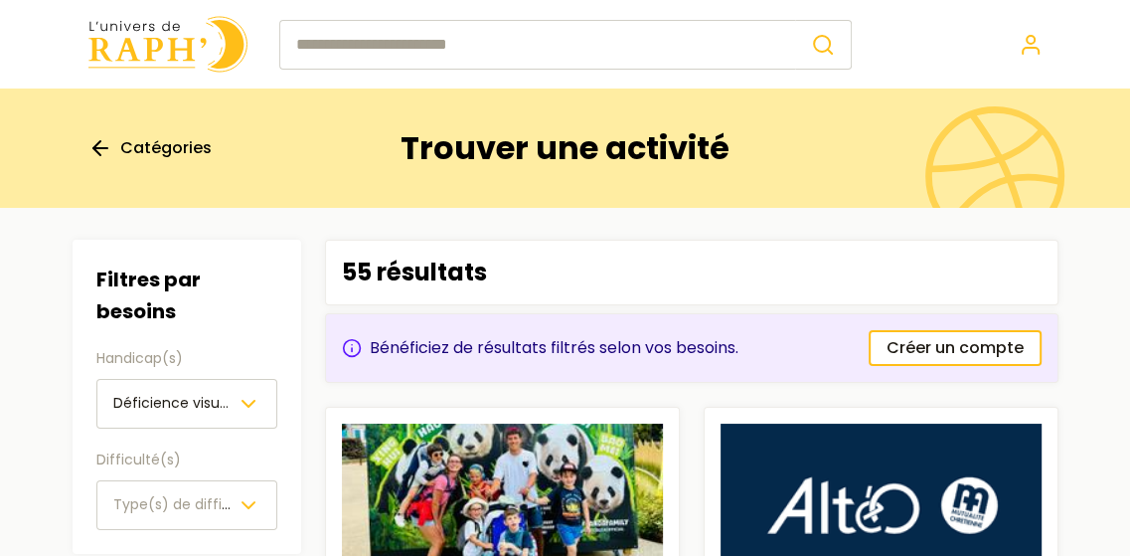
click at [112, 138] on link "Catégories" at bounding box center [149, 148] width 123 height 24
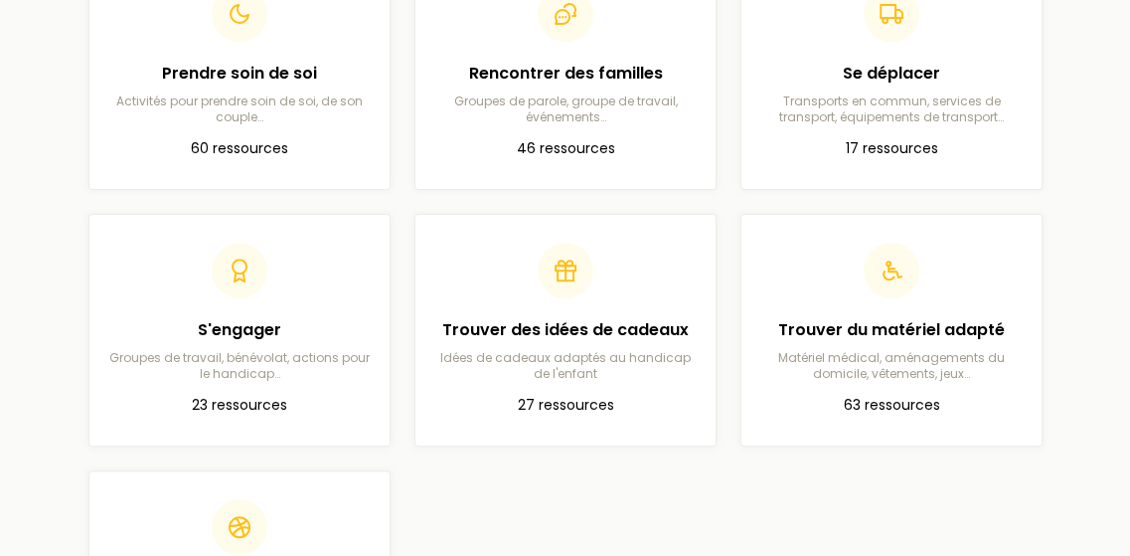
scroll to position [497, 0]
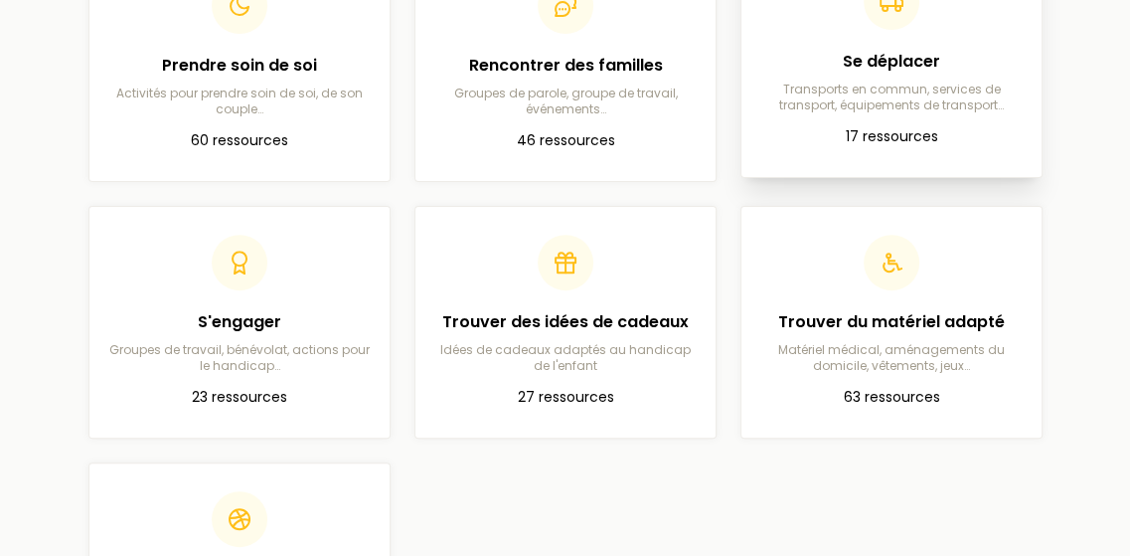
click at [830, 108] on p "Transports en commun, services de transport, équipements de transport…" at bounding box center [891, 97] width 268 height 32
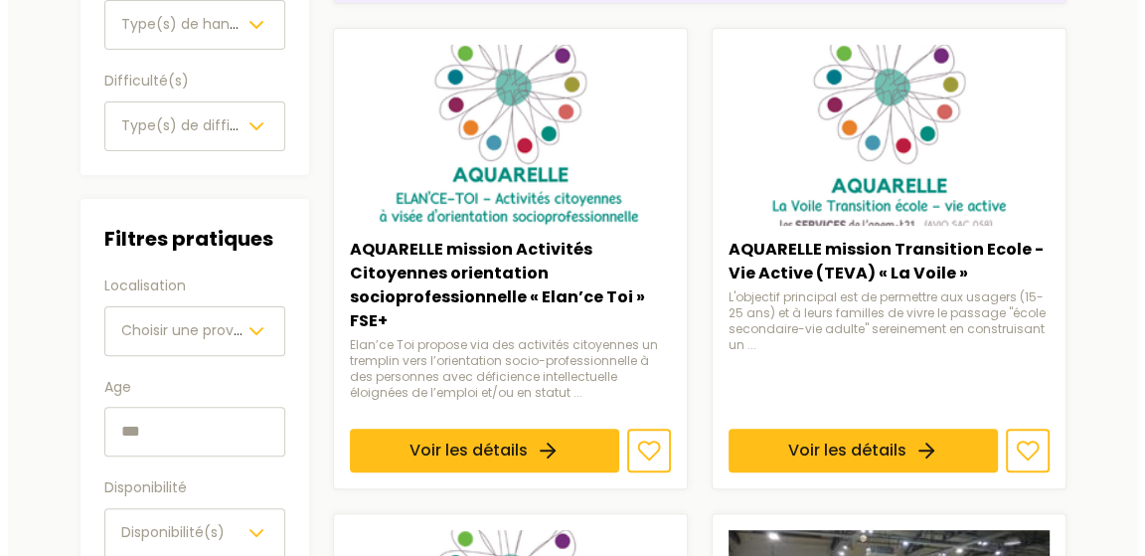
scroll to position [497, 0]
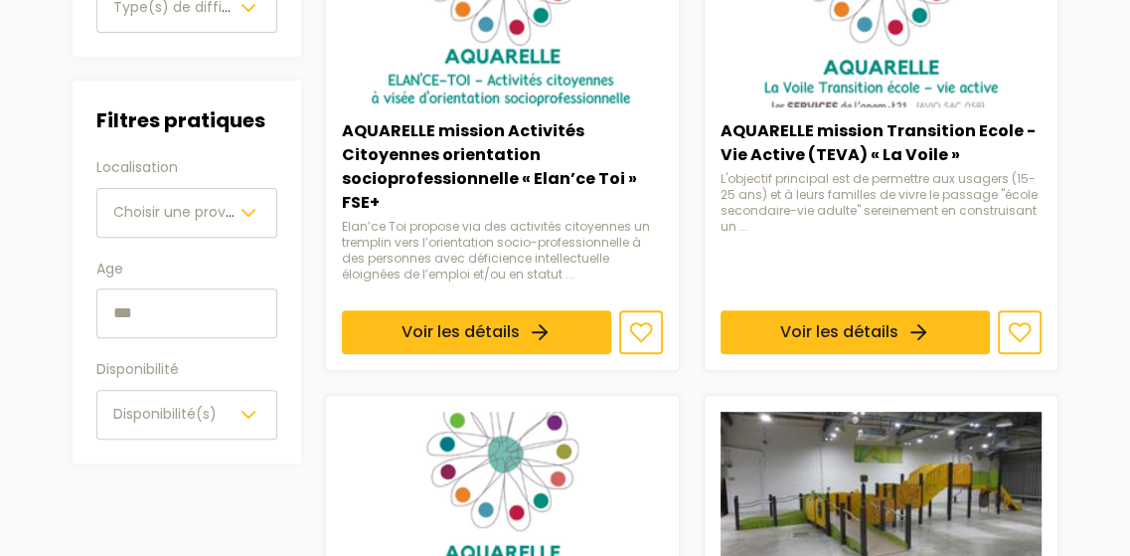
click at [213, 323] on input "text" at bounding box center [186, 313] width 181 height 50
click at [199, 222] on span "Choisir une province" at bounding box center [174, 213] width 123 height 24
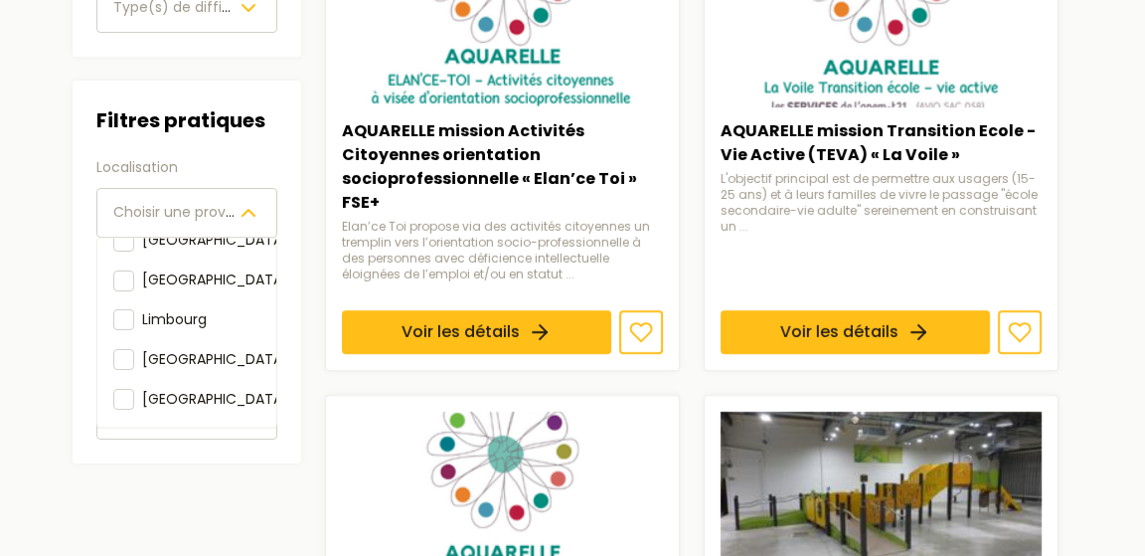
scroll to position [298, 0]
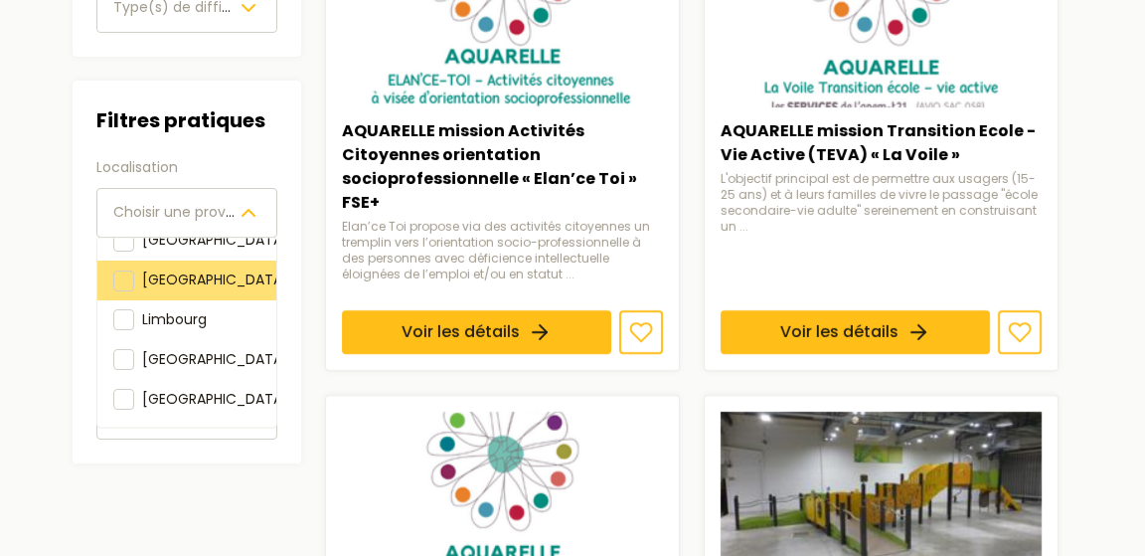
click at [185, 300] on div "[GEOGRAPHIC_DATA]" at bounding box center [186, 280] width 179 height 40
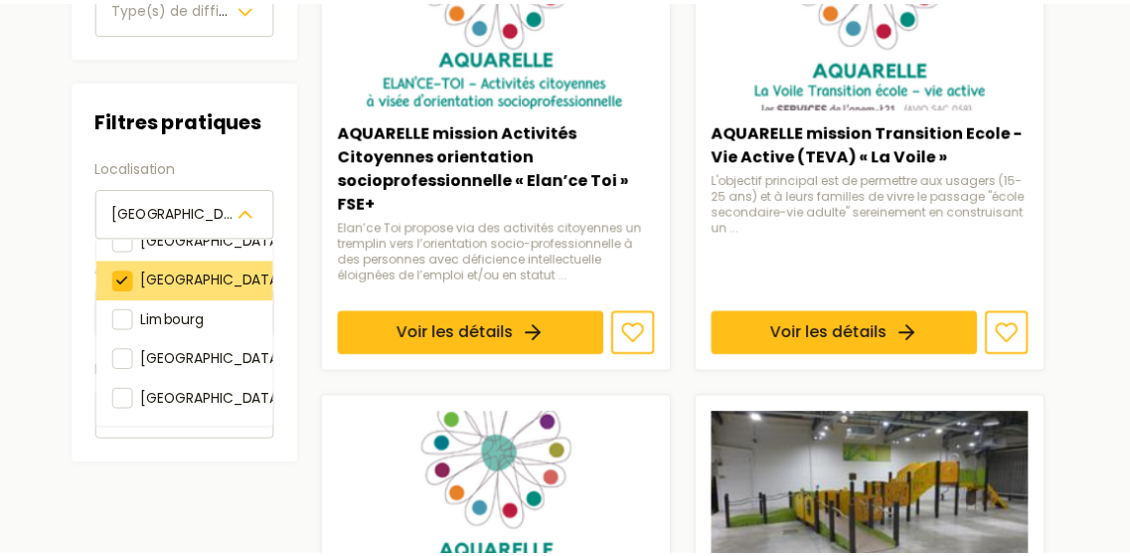
scroll to position [340, 0]
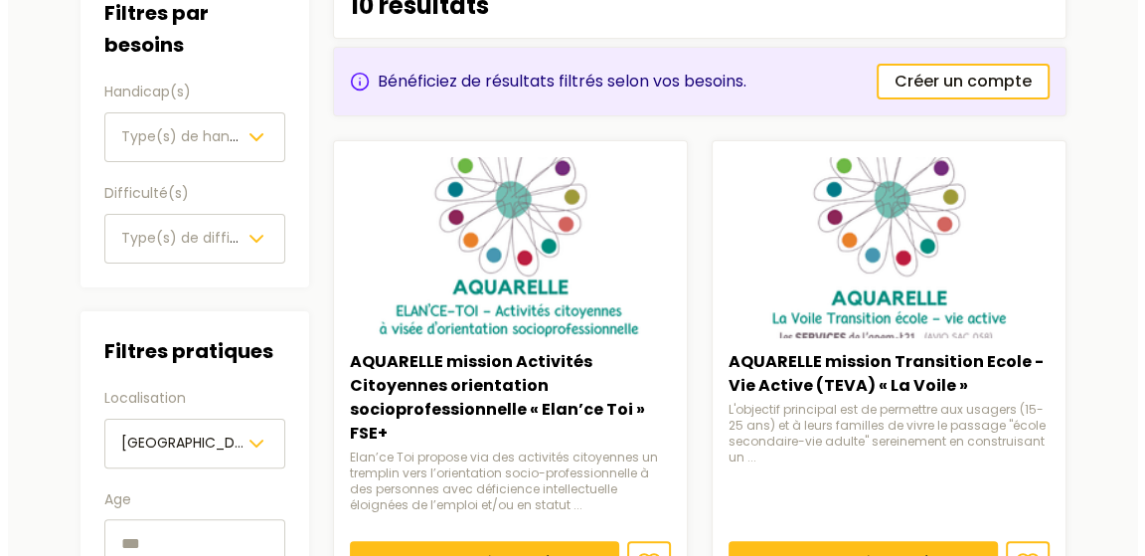
scroll to position [298, 0]
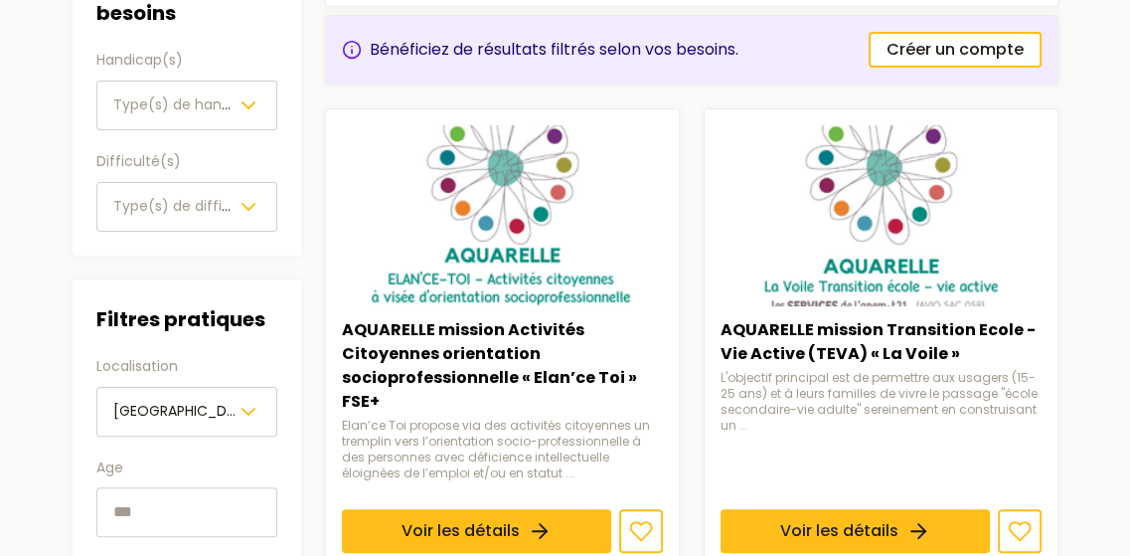
click at [153, 102] on span "Type(s) de handicap(s)" at bounding box center [197, 104] width 168 height 20
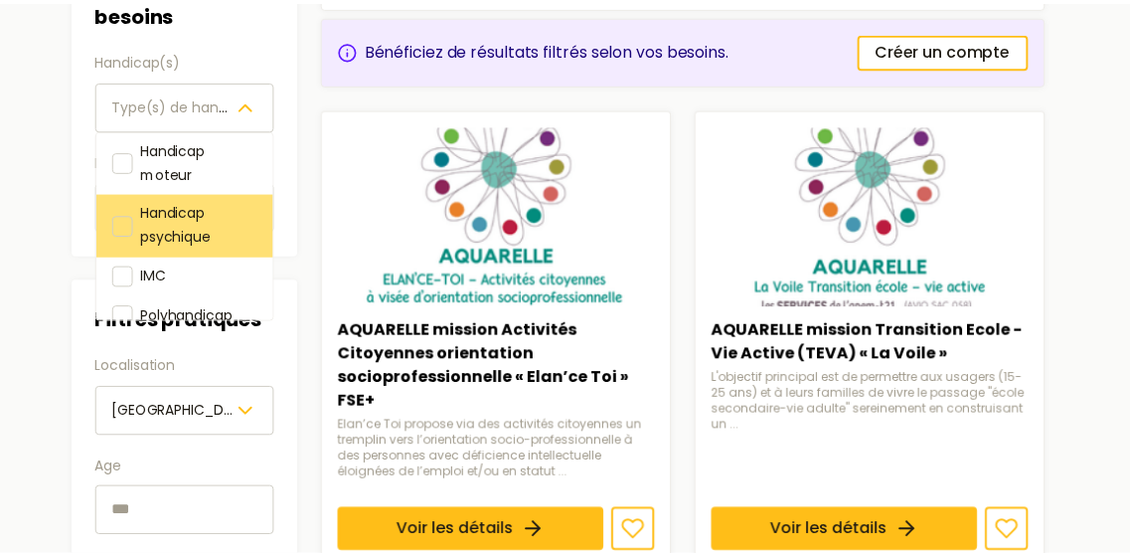
scroll to position [99, 0]
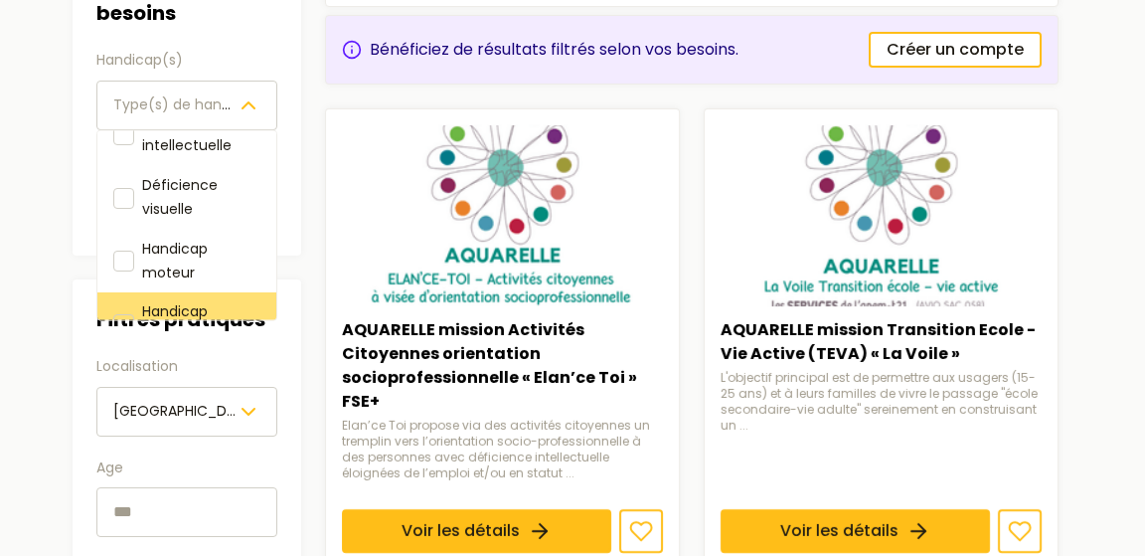
click at [169, 205] on span "Déficience visuelle" at bounding box center [180, 197] width 76 height 44
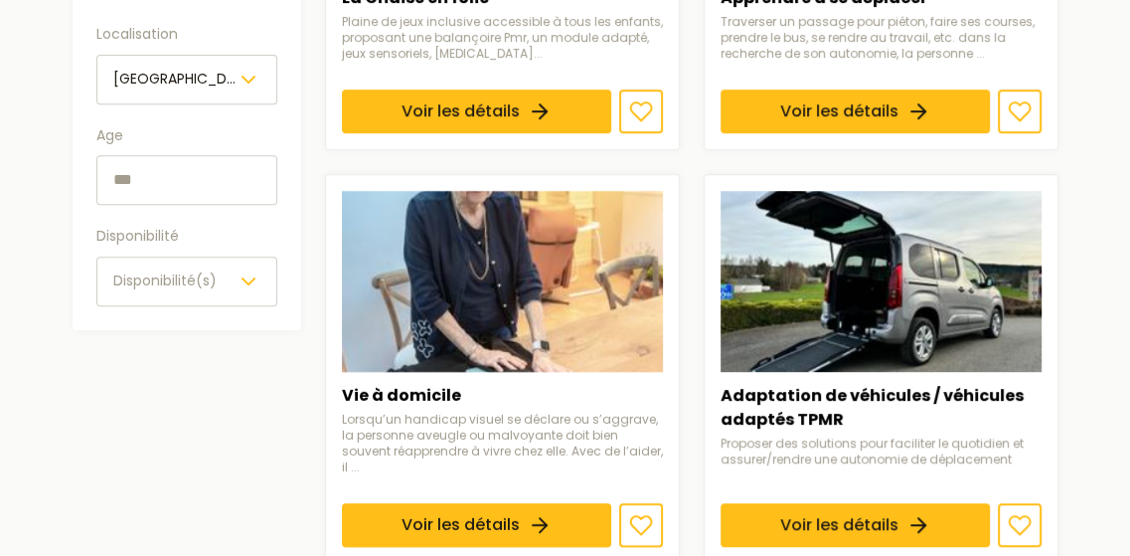
scroll to position [596, 0]
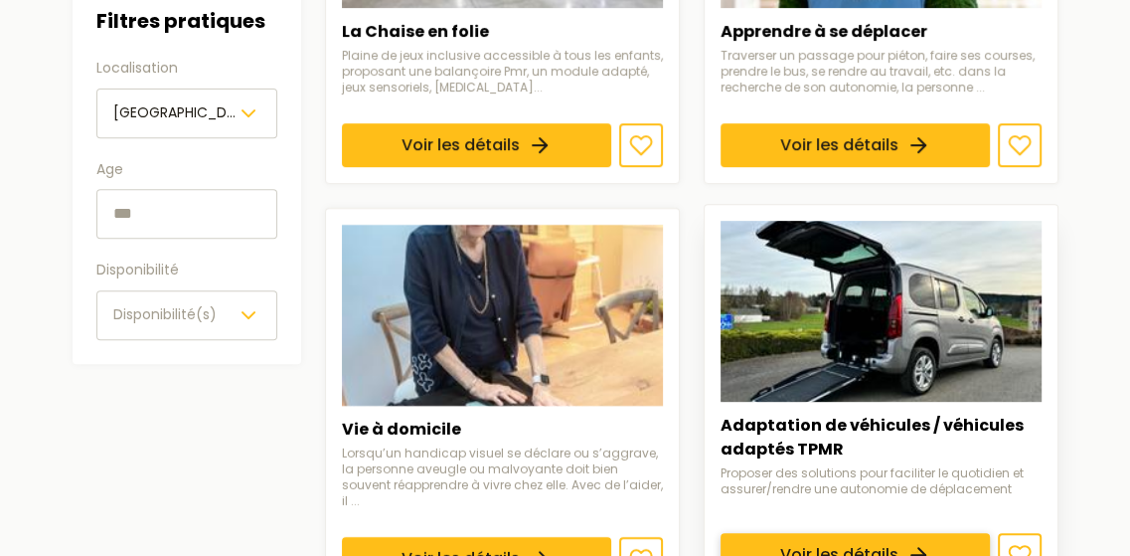
click at [787, 532] on link "Voir les détails" at bounding box center [855, 554] width 269 height 44
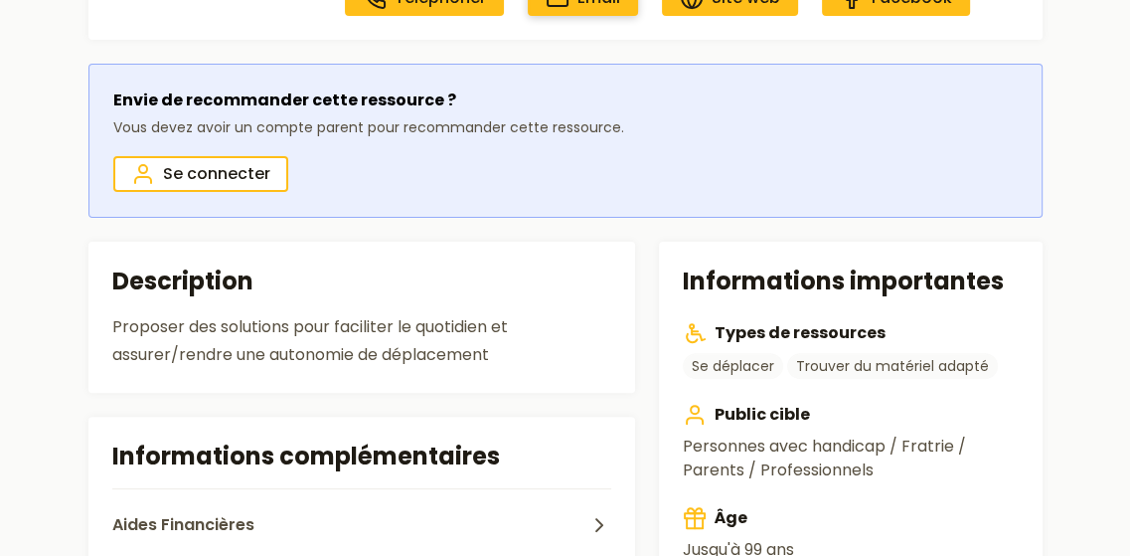
scroll to position [398, 0]
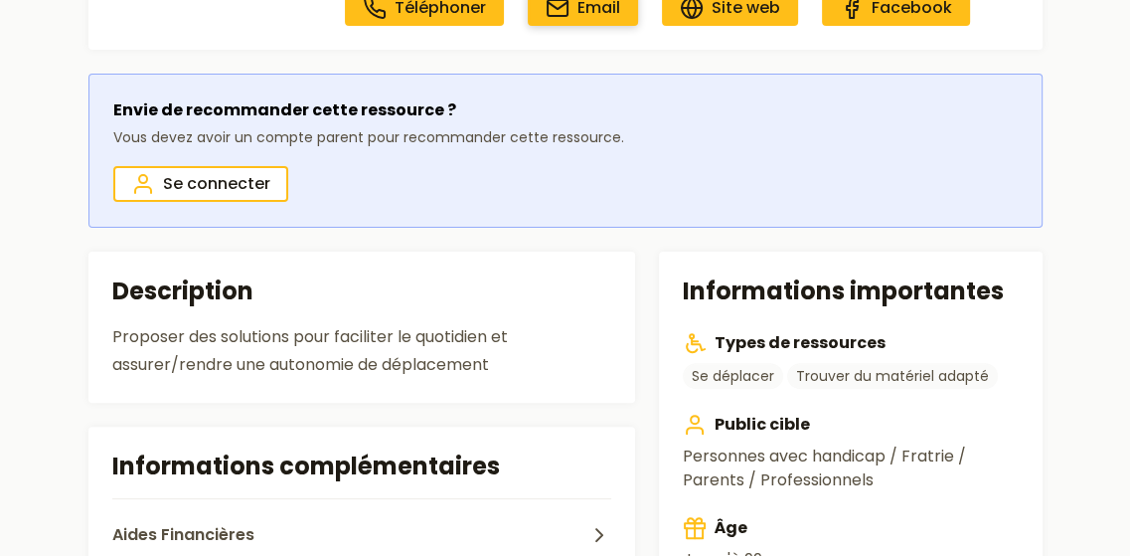
scroll to position [596, 0]
